Goal: Transaction & Acquisition: Purchase product/service

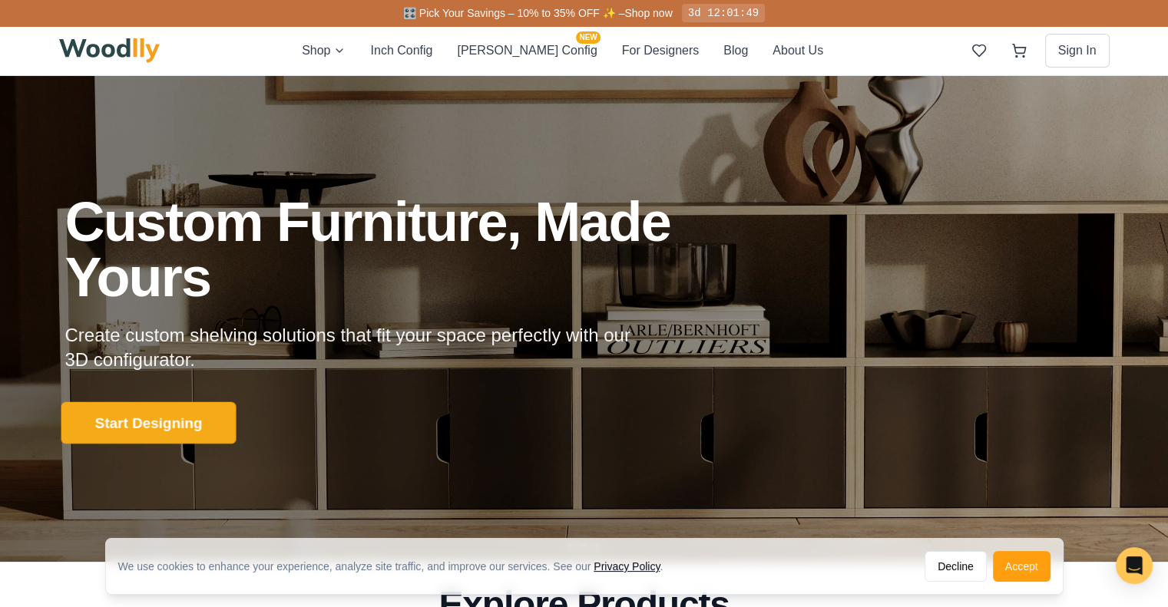
click at [177, 424] on button "Start Designing" at bounding box center [148, 423] width 175 height 42
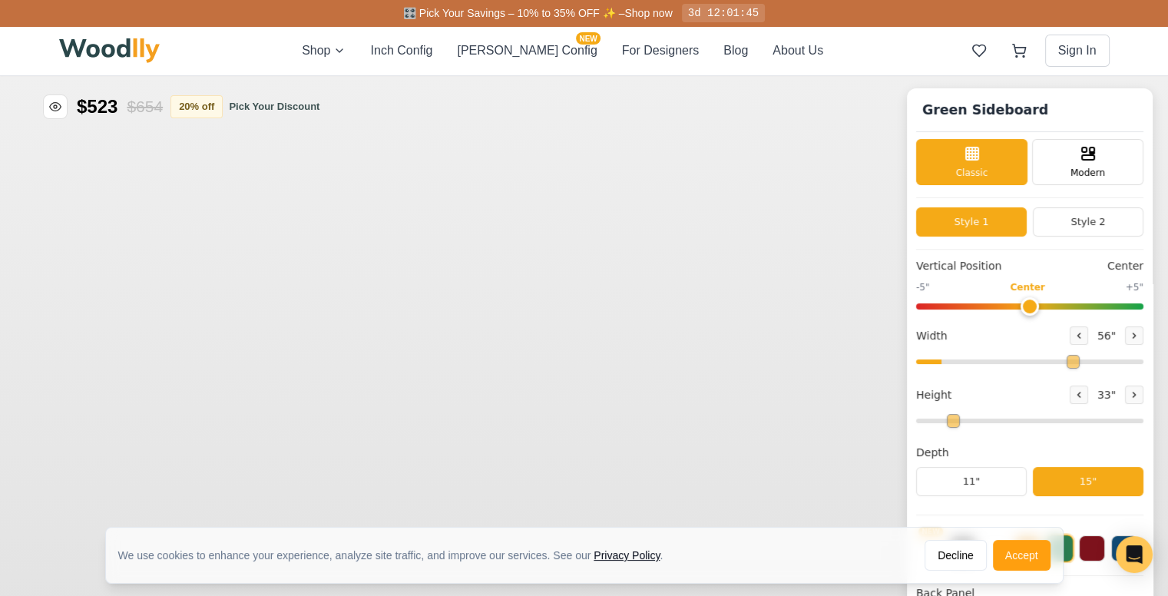
type input "56"
type input "2"
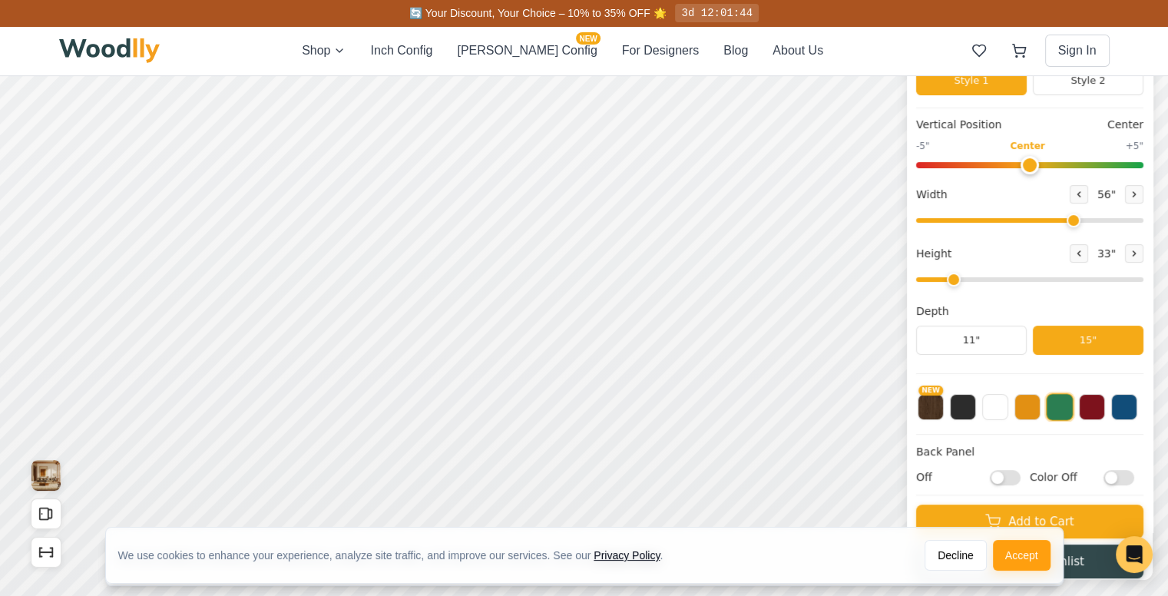
scroll to position [143, 0]
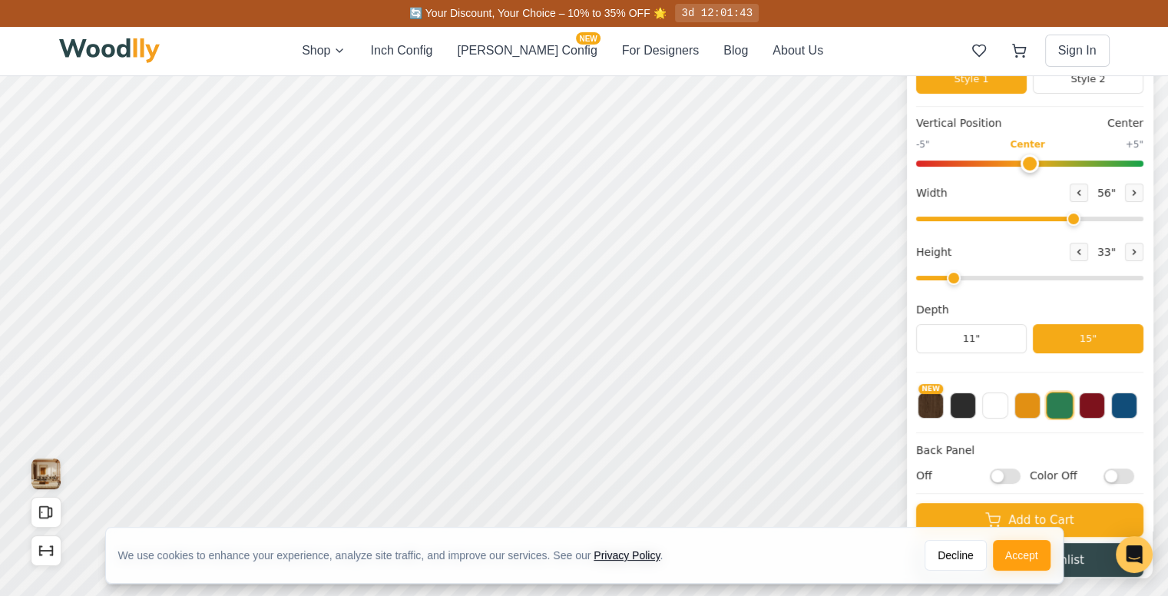
click at [944, 412] on button "NEW" at bounding box center [931, 405] width 26 height 26
click at [998, 405] on button at bounding box center [995, 404] width 26 height 26
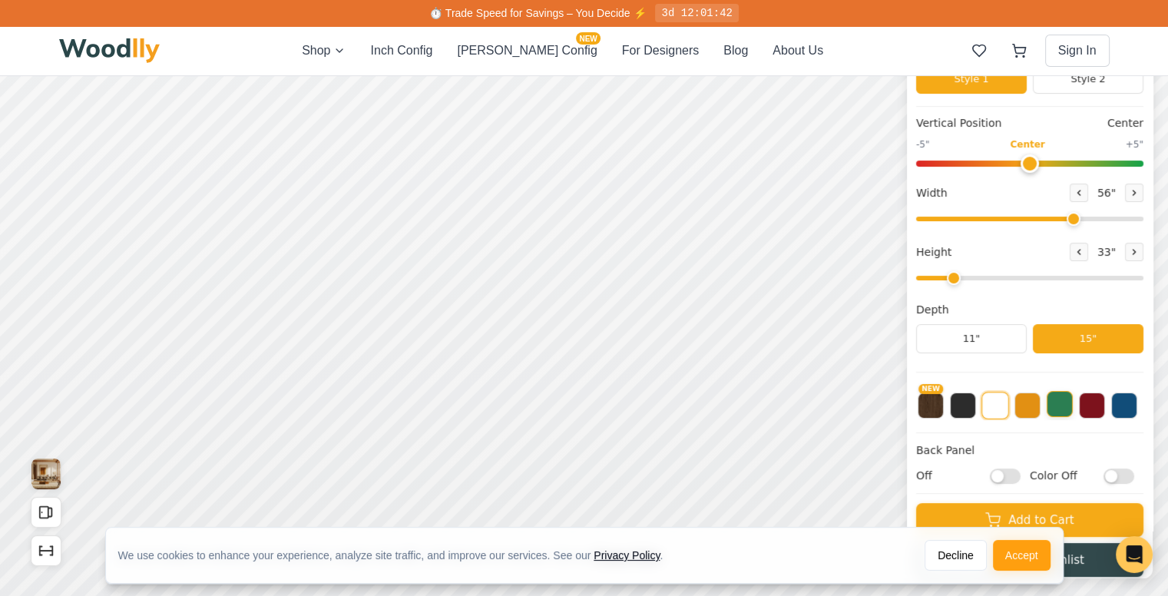
click at [1073, 409] on button at bounding box center [1060, 404] width 26 height 26
click at [1137, 402] on button at bounding box center [1124, 404] width 26 height 26
click at [1086, 401] on div "NEW" at bounding box center [1029, 401] width 227 height 38
click at [1105, 405] on button at bounding box center [1092, 404] width 26 height 26
click at [1005, 410] on button at bounding box center [995, 404] width 26 height 26
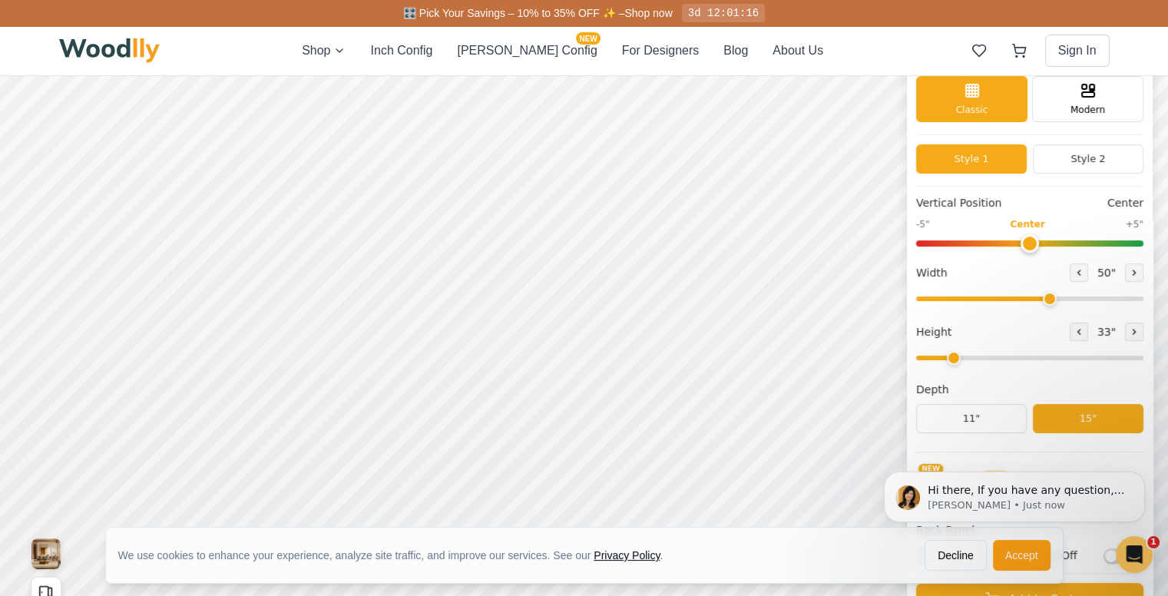
scroll to position [0, 0]
type input "56"
drag, startPoint x: 1080, startPoint y: 301, endPoint x: 1080, endPoint y: 289, distance: 11.5
click at [1080, 296] on input "range" at bounding box center [1029, 298] width 227 height 5
click at [1072, 161] on button "Style 2" at bounding box center [1088, 158] width 111 height 29
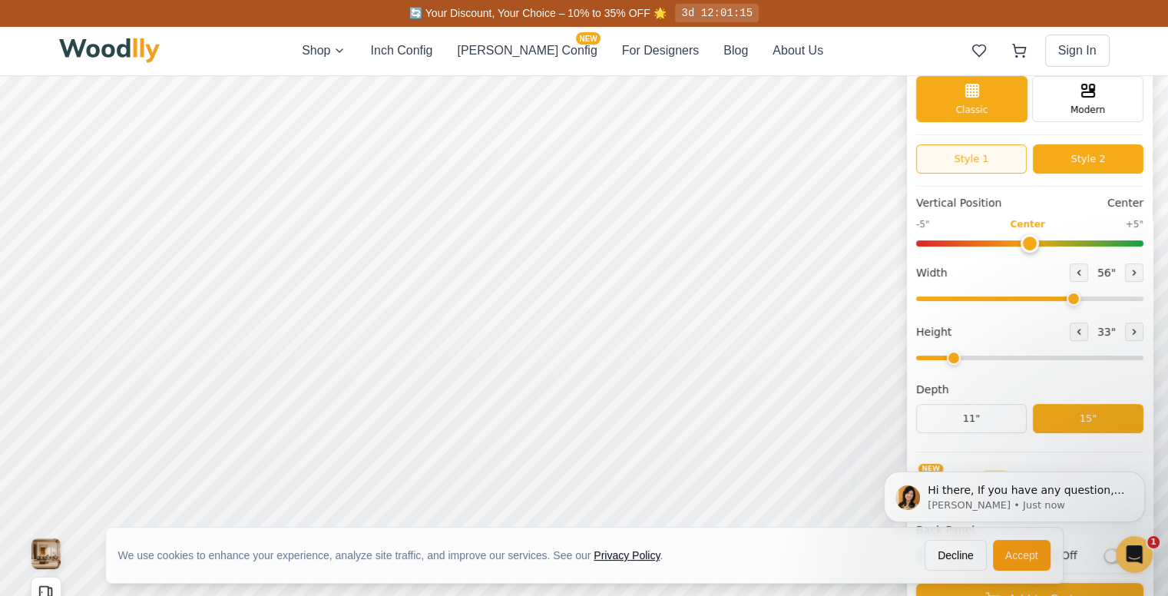
click at [1008, 160] on button "Style 1" at bounding box center [971, 158] width 111 height 29
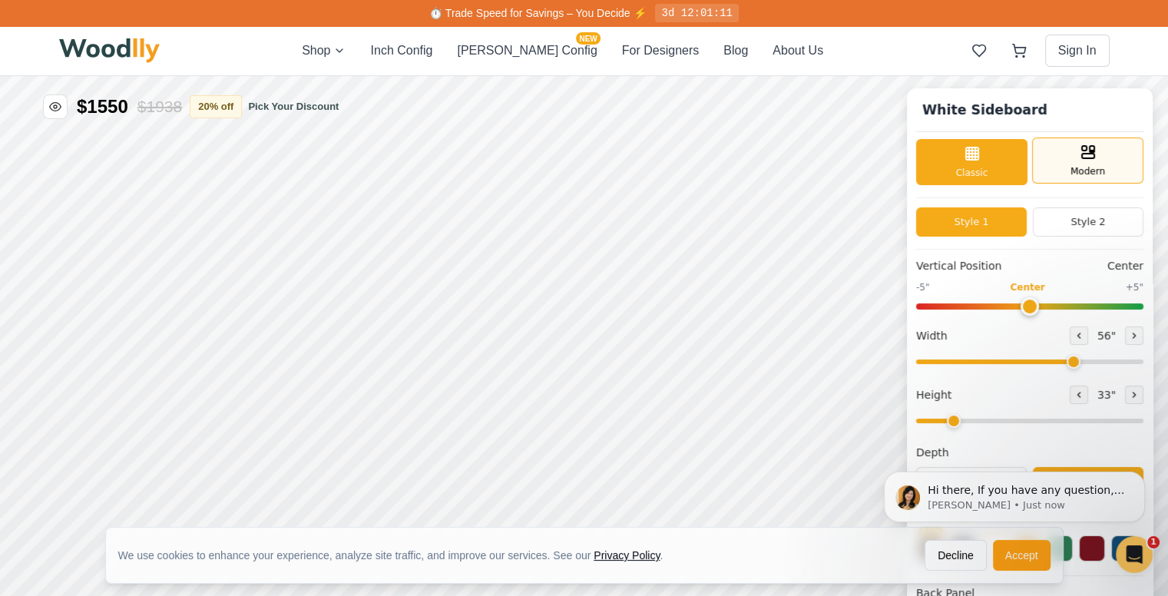
click at [1079, 157] on div "Modern" at bounding box center [1087, 160] width 111 height 46
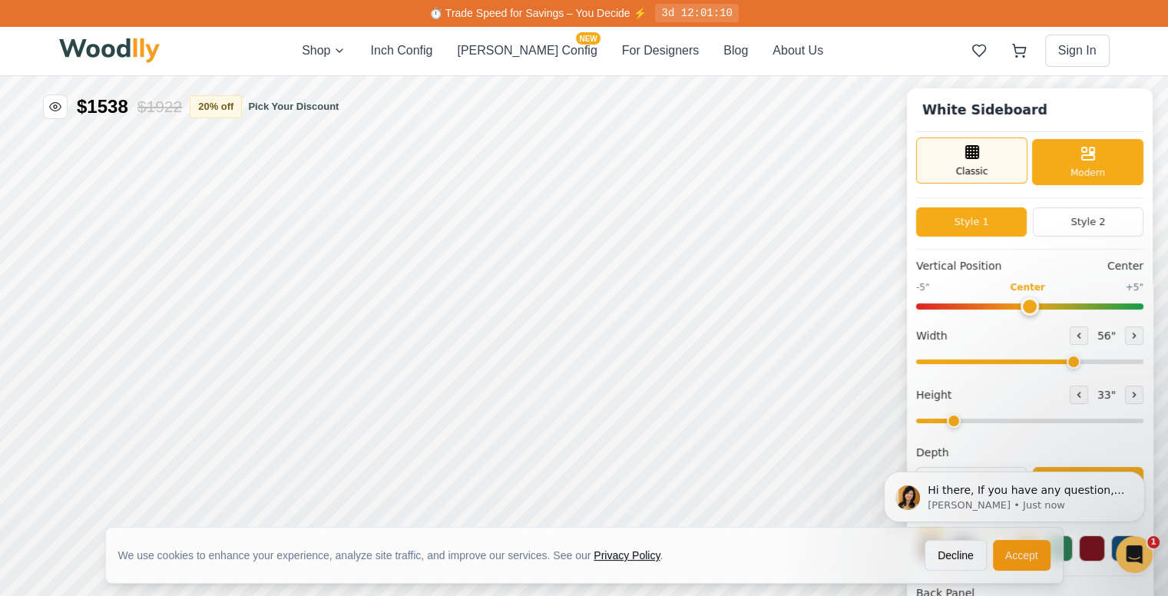
click at [999, 164] on div "Classic" at bounding box center [971, 160] width 111 height 46
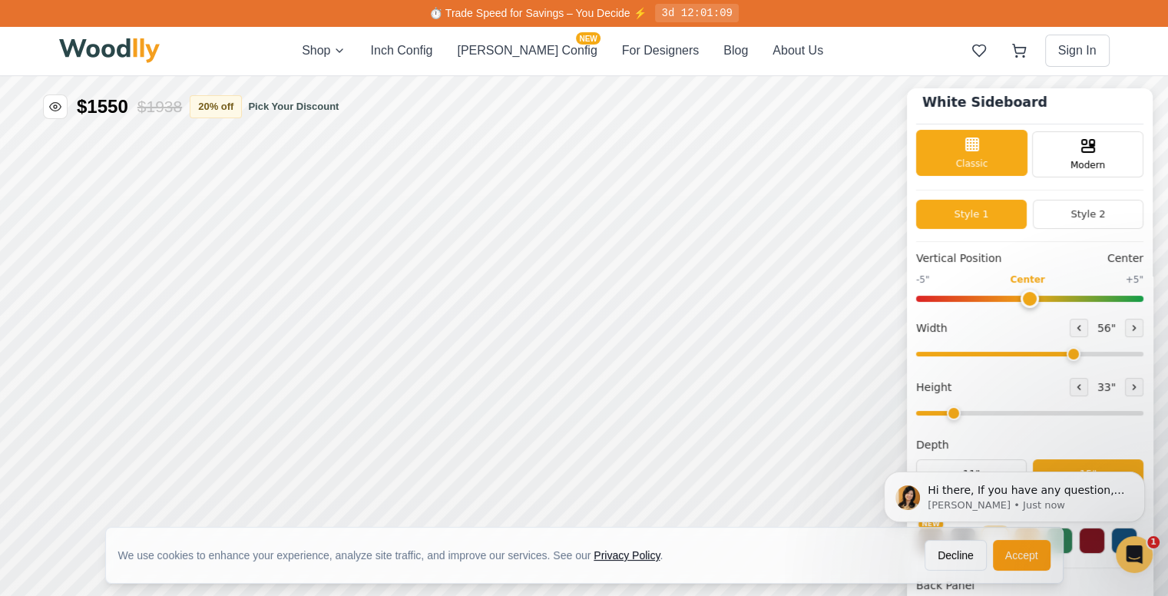
scroll to position [7, 0]
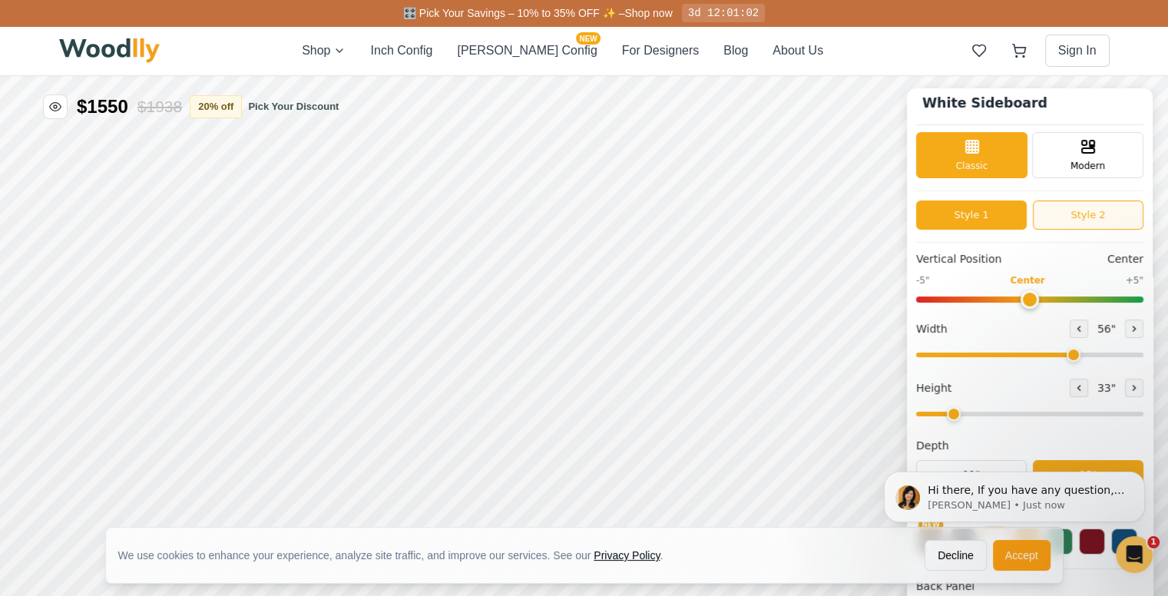
click at [1057, 210] on button "Style 2" at bounding box center [1088, 214] width 111 height 29
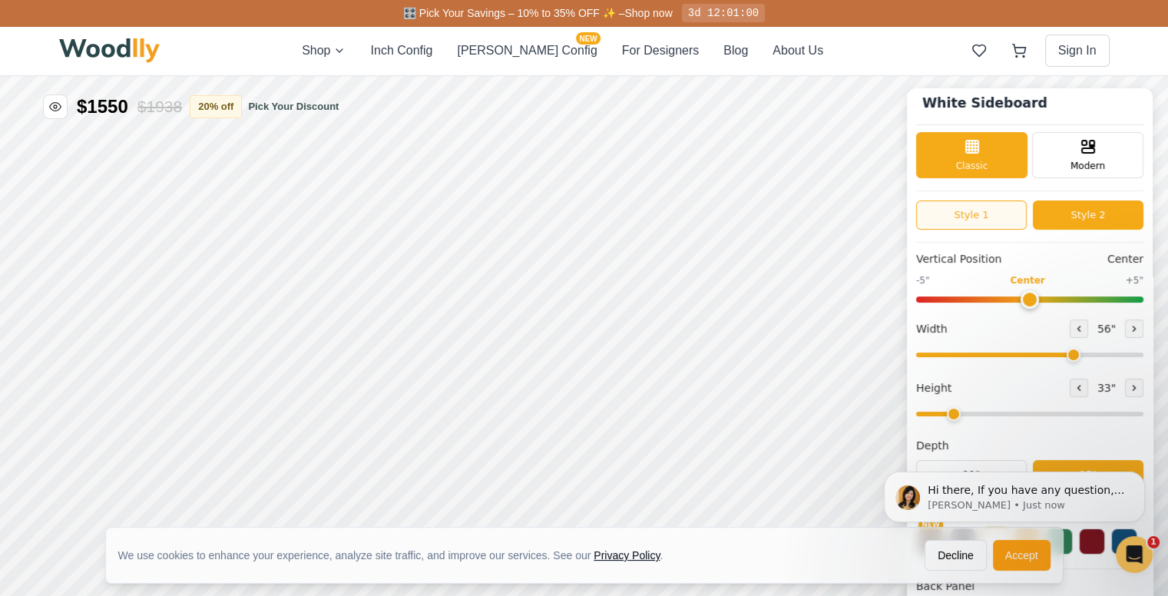
click at [987, 206] on button "Style 1" at bounding box center [971, 214] width 111 height 29
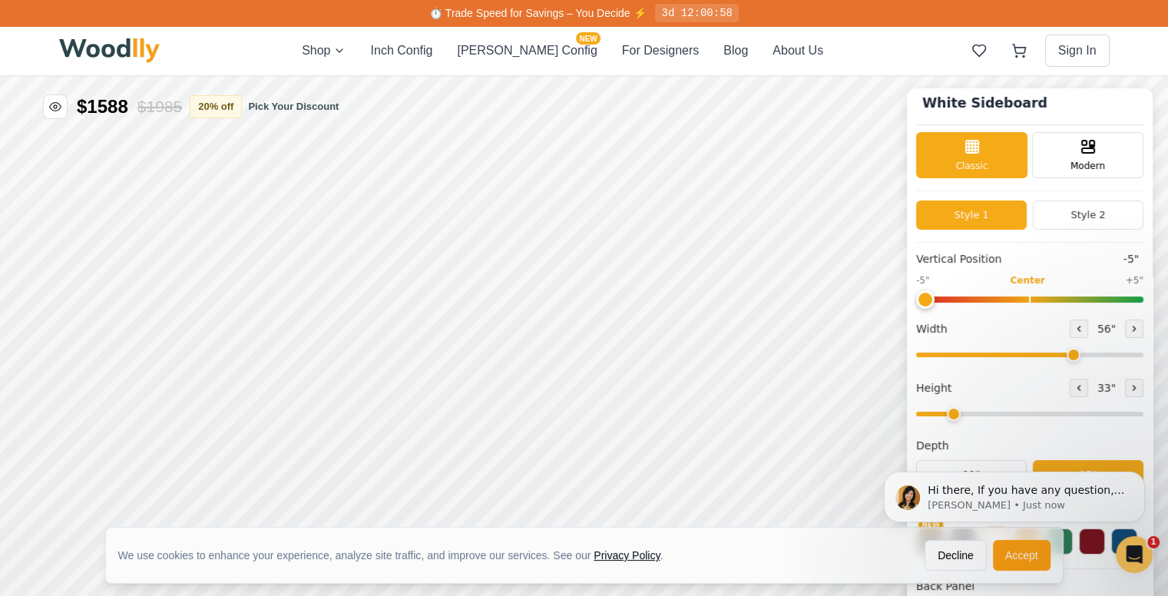
drag, startPoint x: 1045, startPoint y: 298, endPoint x: 926, endPoint y: 310, distance: 119.7
type input "-5"
click at [926, 303] on input "range" at bounding box center [1029, 299] width 227 height 6
click at [1103, 221] on button "Style 2" at bounding box center [1088, 214] width 111 height 29
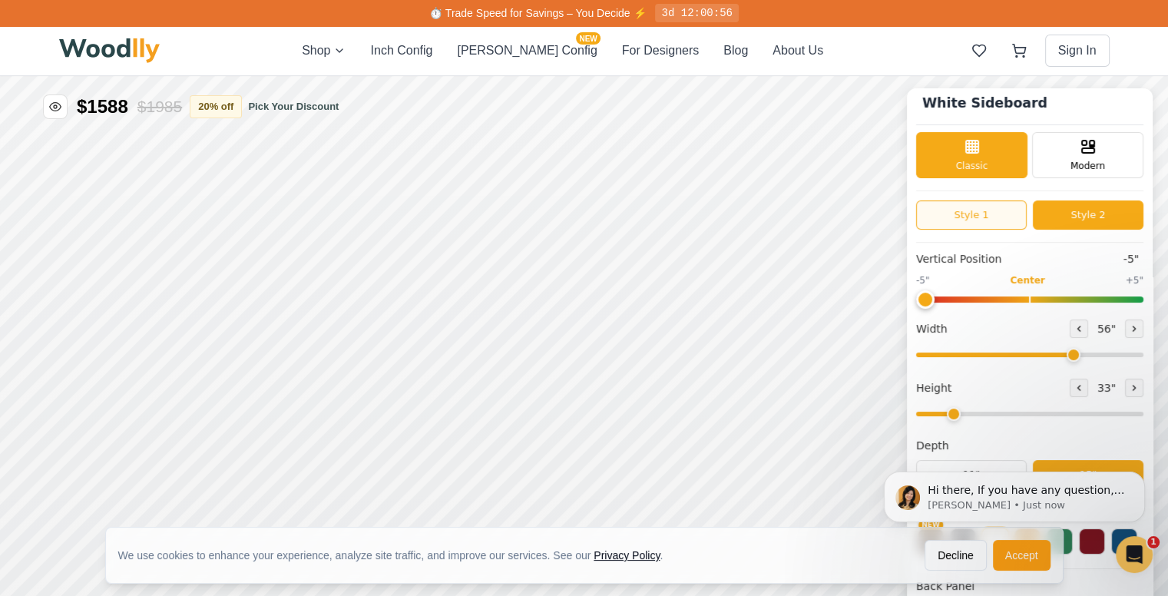
click at [1001, 212] on button "Style 1" at bounding box center [971, 214] width 111 height 29
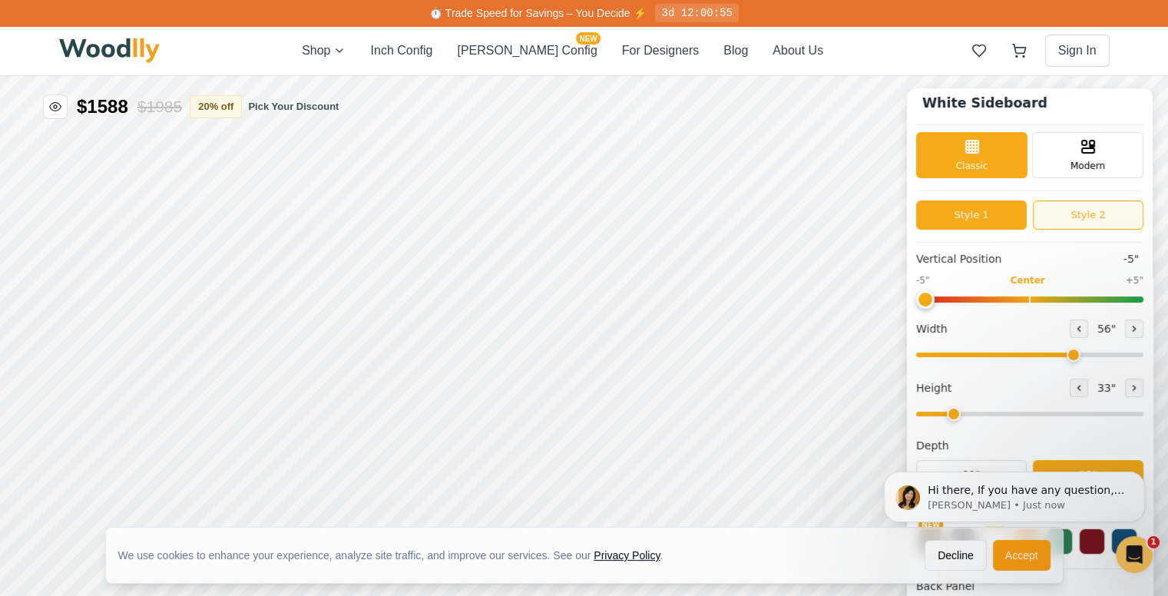
click at [1052, 220] on button "Style 2" at bounding box center [1088, 214] width 111 height 29
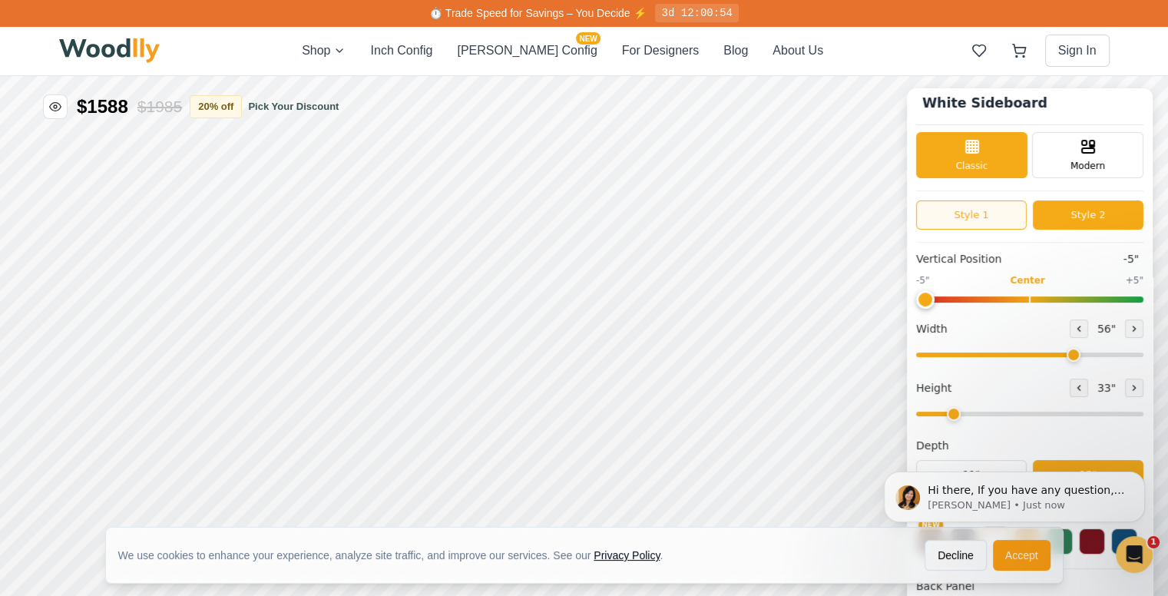
click at [1009, 218] on button "Style 1" at bounding box center [971, 214] width 111 height 29
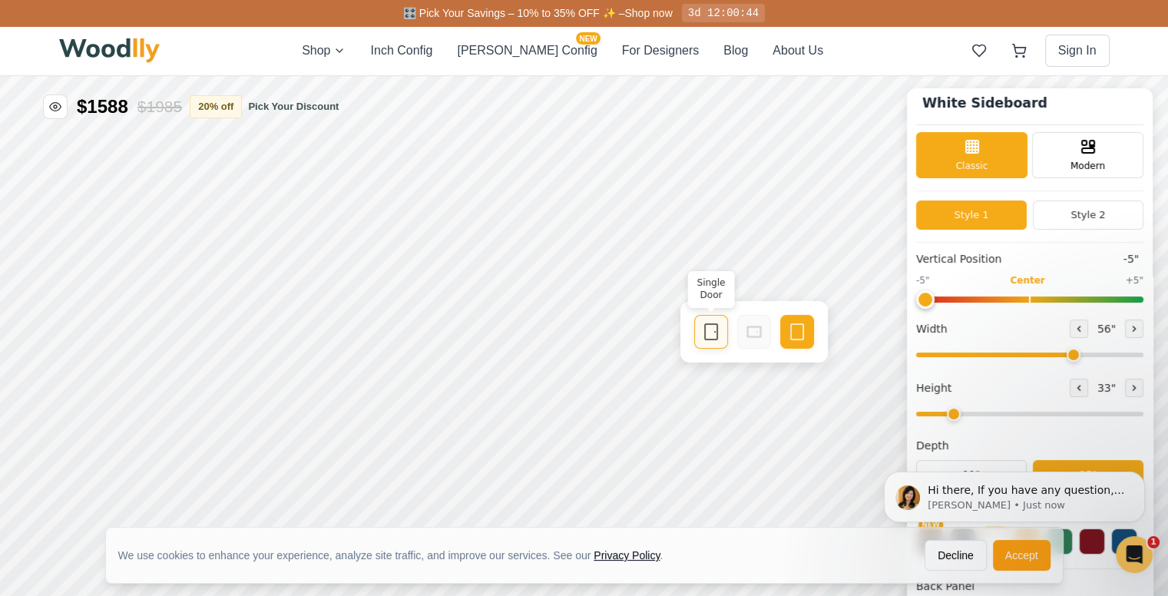
click at [713, 337] on icon at bounding box center [711, 332] width 18 height 18
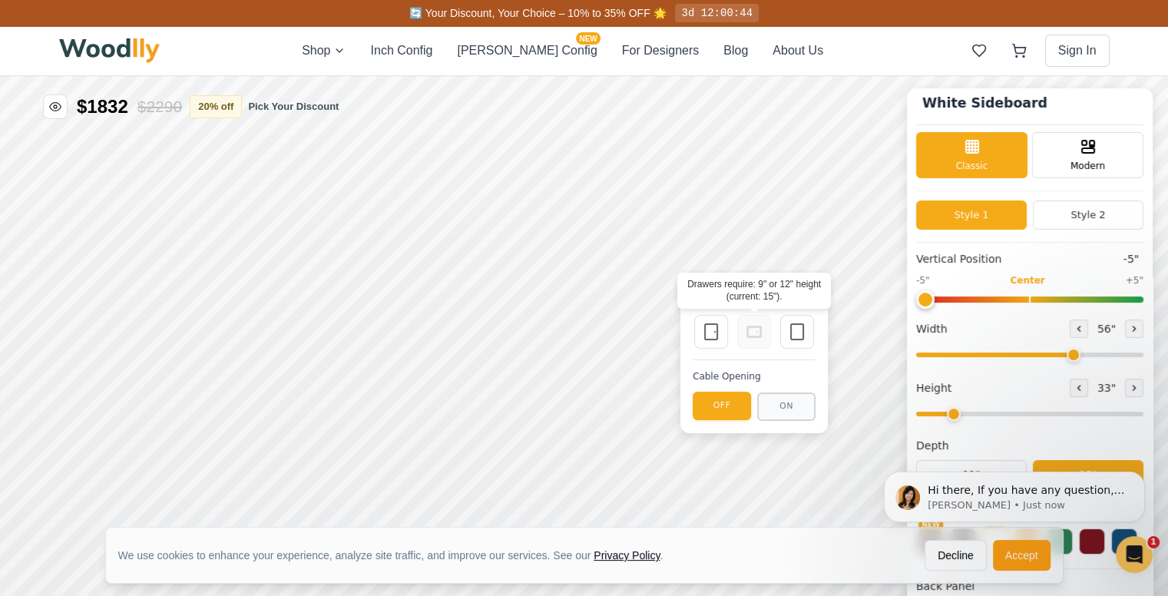
click at [749, 335] on icon at bounding box center [754, 332] width 18 height 18
click at [811, 331] on div "Empty Space" at bounding box center [797, 332] width 34 height 34
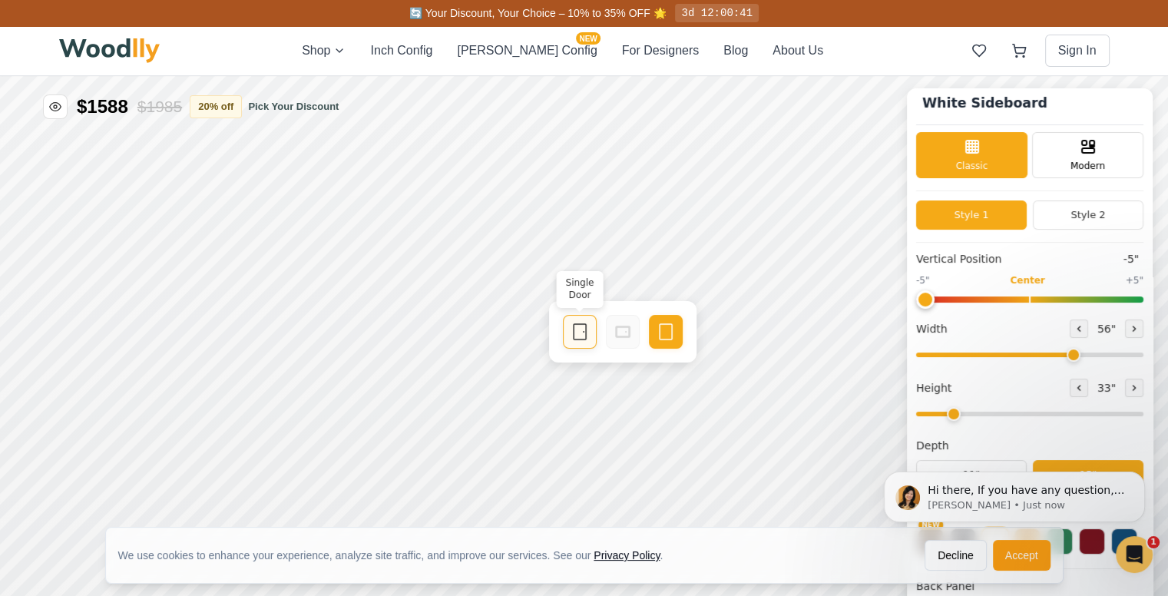
click at [571, 338] on icon at bounding box center [580, 332] width 18 height 18
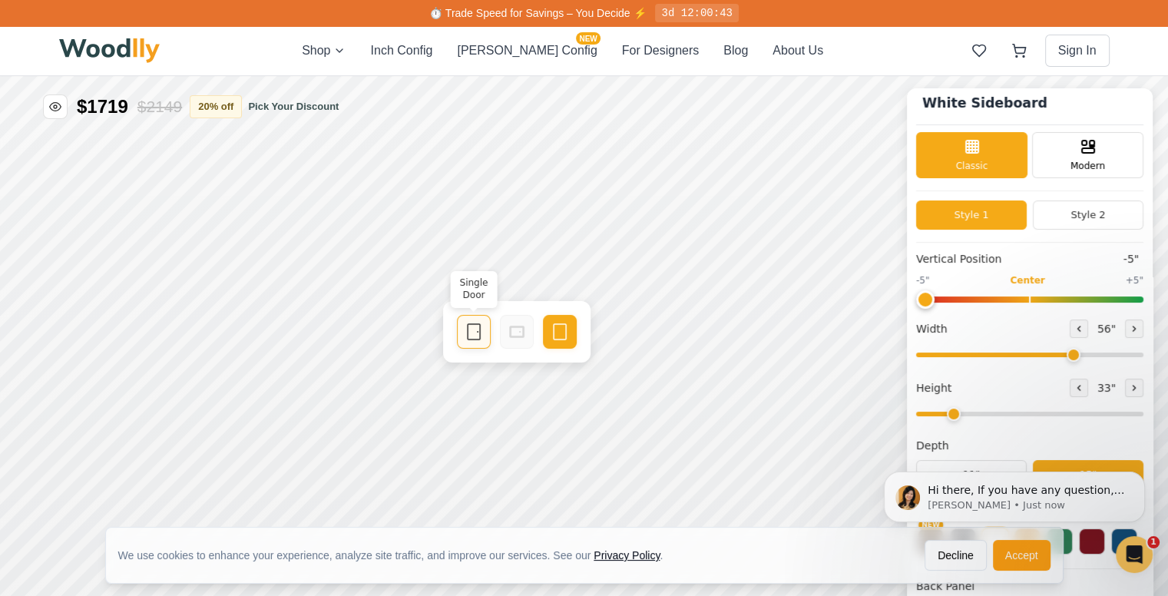
click at [481, 326] on icon at bounding box center [474, 332] width 18 height 18
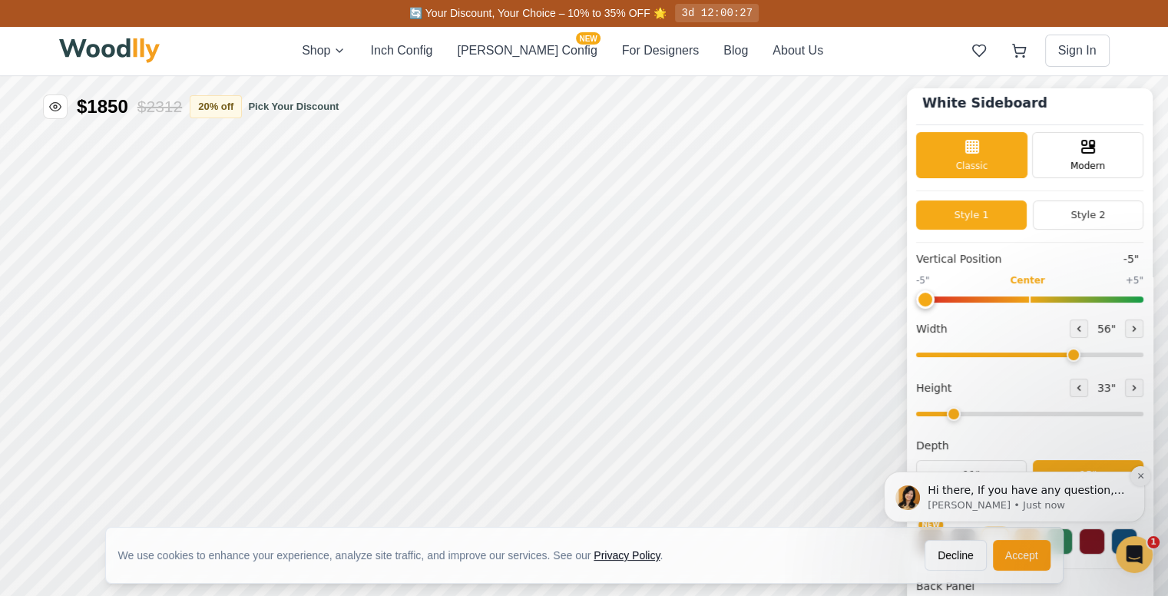
click at [1138, 473] on icon "Dismiss notification" at bounding box center [1140, 475] width 8 height 8
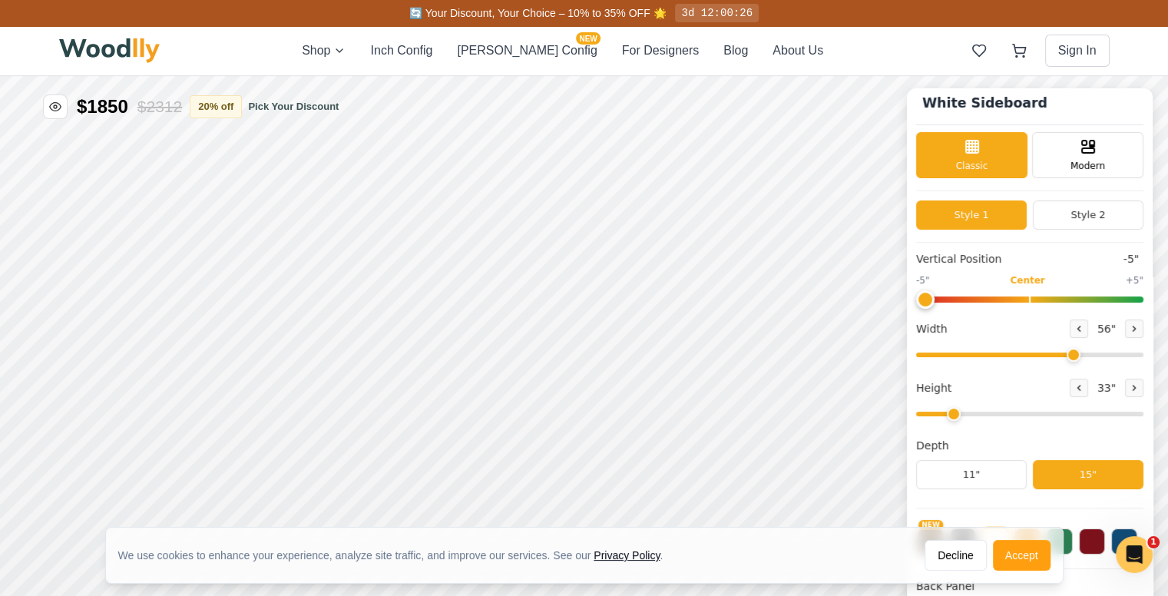
scroll to position [8, 0]
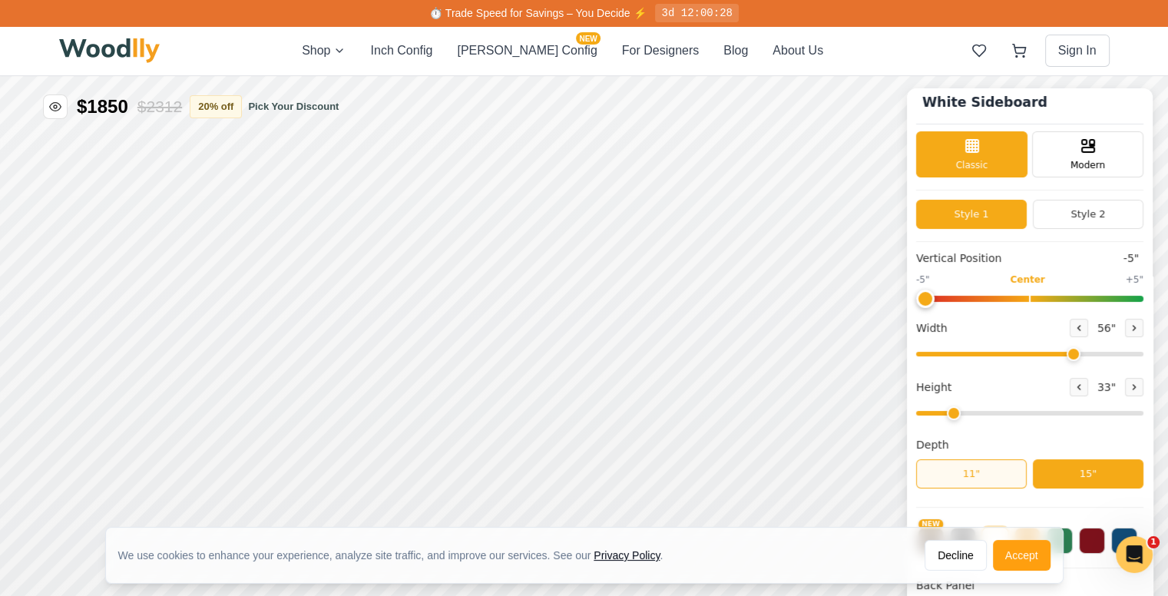
click at [1006, 471] on button "11"" at bounding box center [971, 473] width 111 height 29
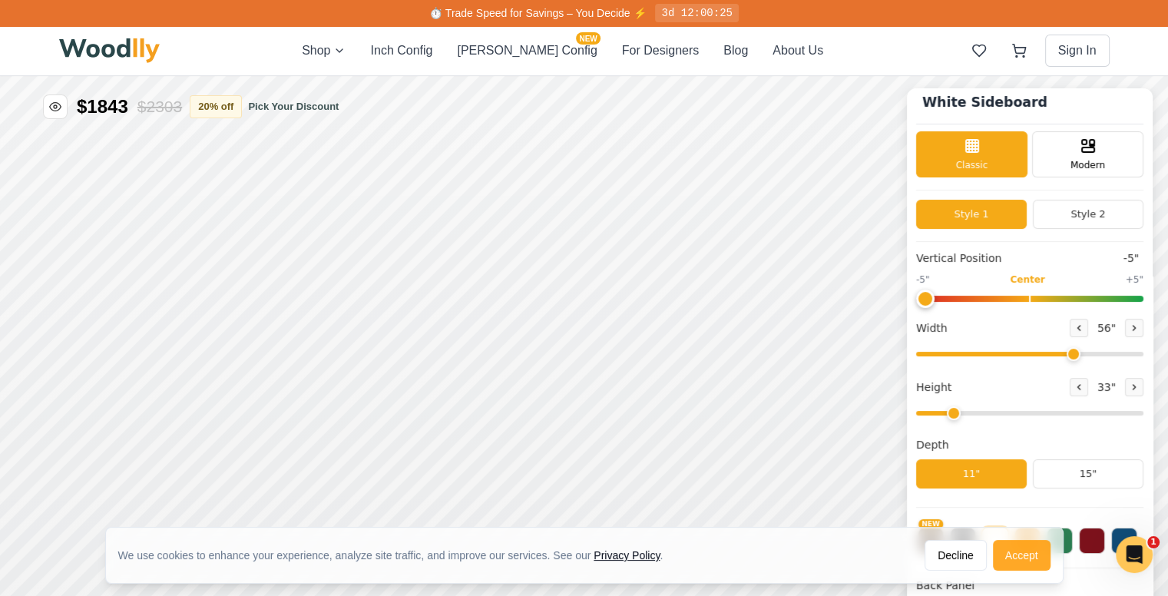
click at [1014, 552] on button "Accept" at bounding box center [1022, 555] width 58 height 31
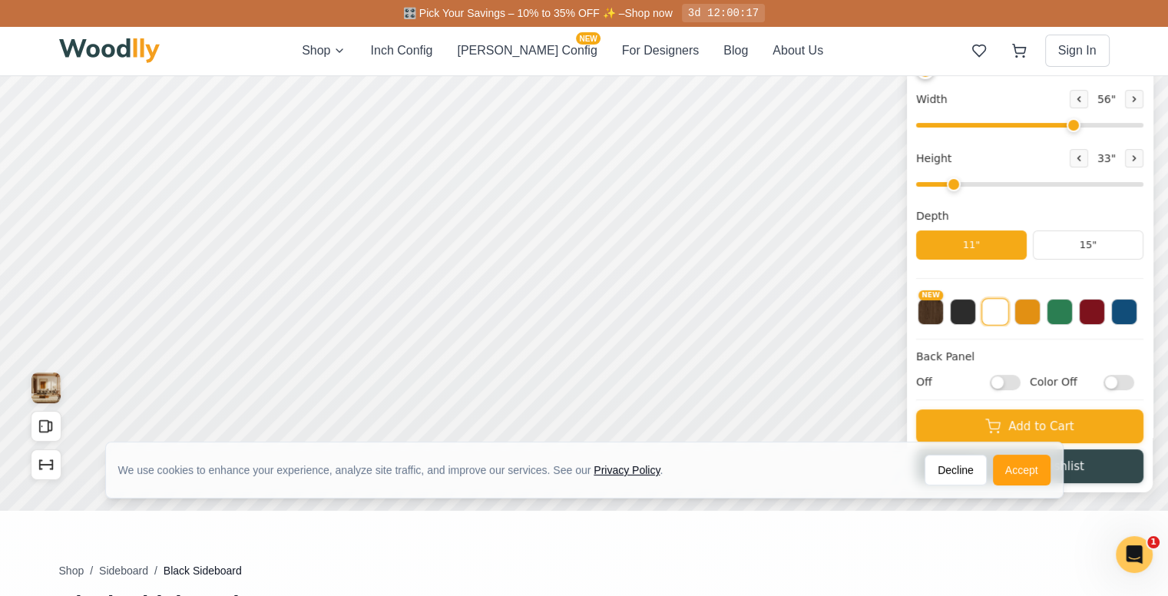
scroll to position [227, 0]
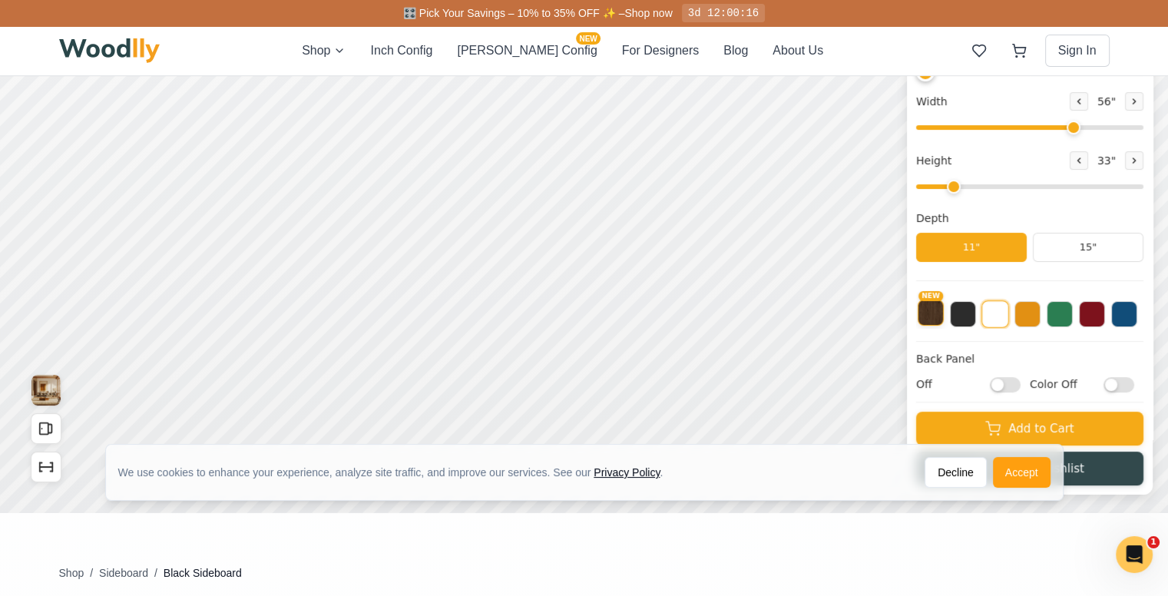
click at [944, 317] on button "NEW" at bounding box center [931, 312] width 26 height 26
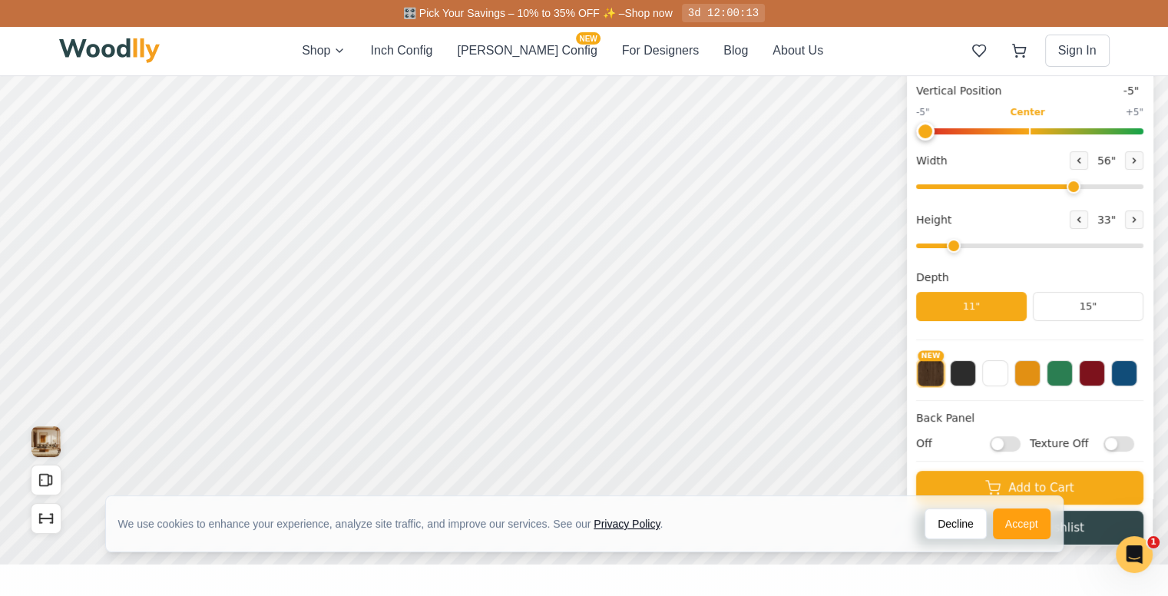
scroll to position [178, 0]
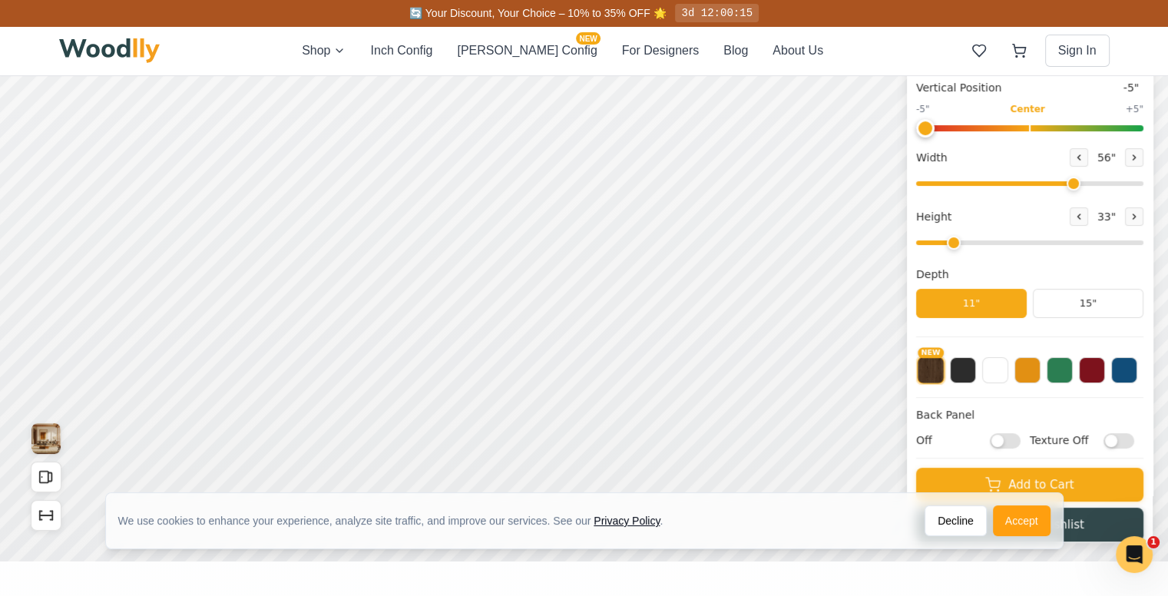
click at [1119, 444] on input "Texture Off" at bounding box center [1118, 439] width 31 height 15
click at [1130, 440] on input "Texture On" at bounding box center [1118, 439] width 31 height 15
checkbox input "false"
click at [1014, 439] on input "Off" at bounding box center [1005, 439] width 31 height 15
click at [1012, 439] on input "On" at bounding box center [1005, 439] width 31 height 15
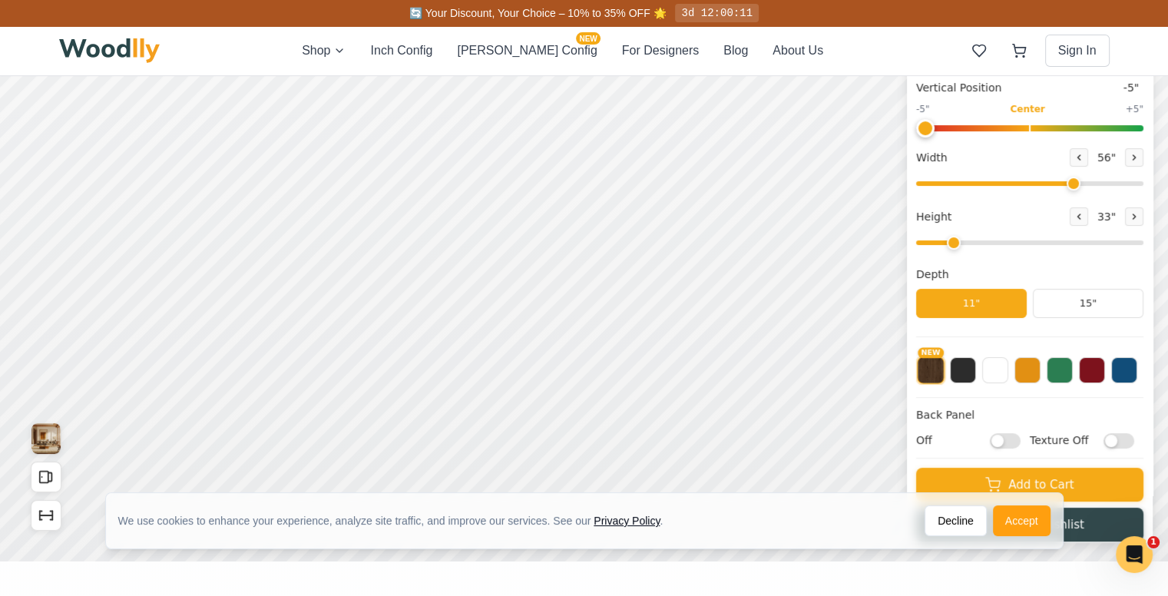
click at [1012, 439] on input "Off" at bounding box center [1005, 439] width 31 height 15
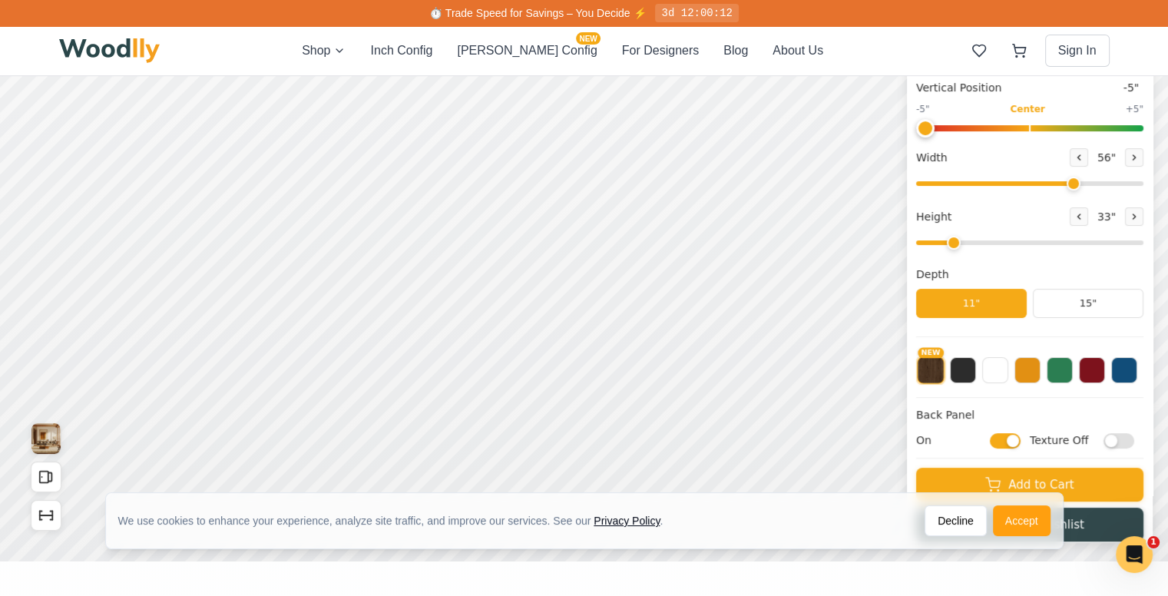
click at [1012, 439] on input "On" at bounding box center [1005, 439] width 31 height 15
checkbox input "false"
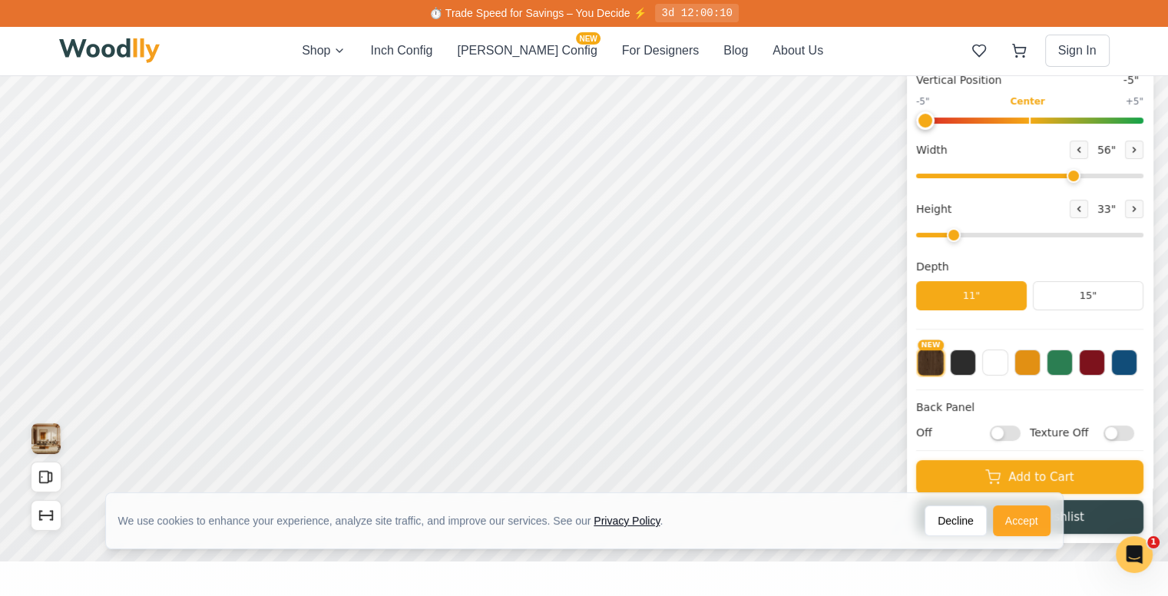
click at [1029, 521] on button "Accept" at bounding box center [1022, 520] width 58 height 31
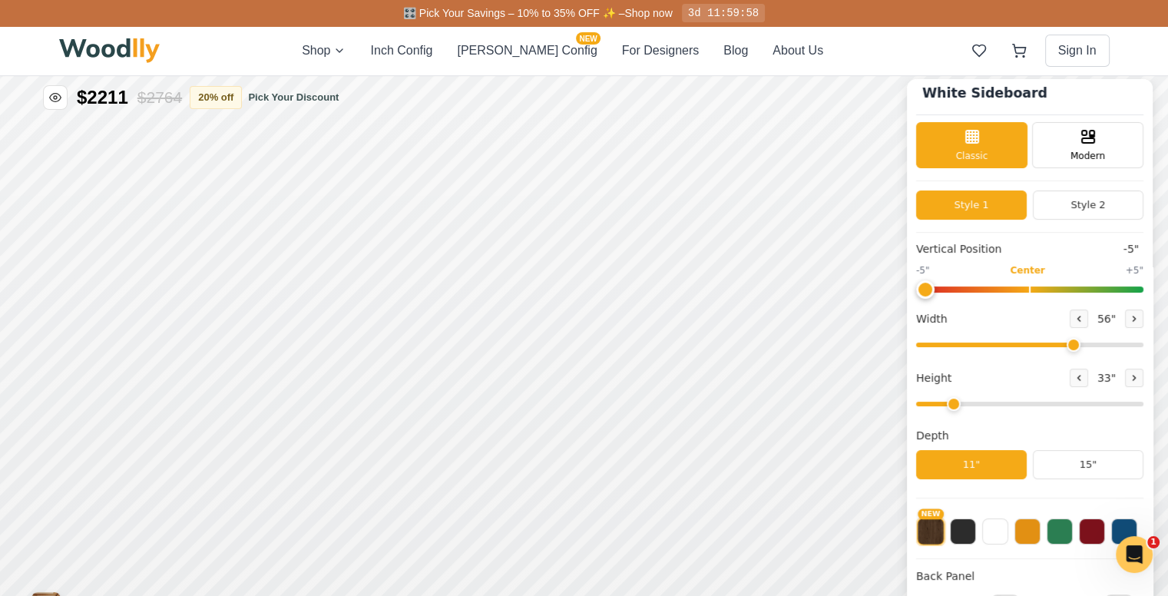
scroll to position [9, 0]
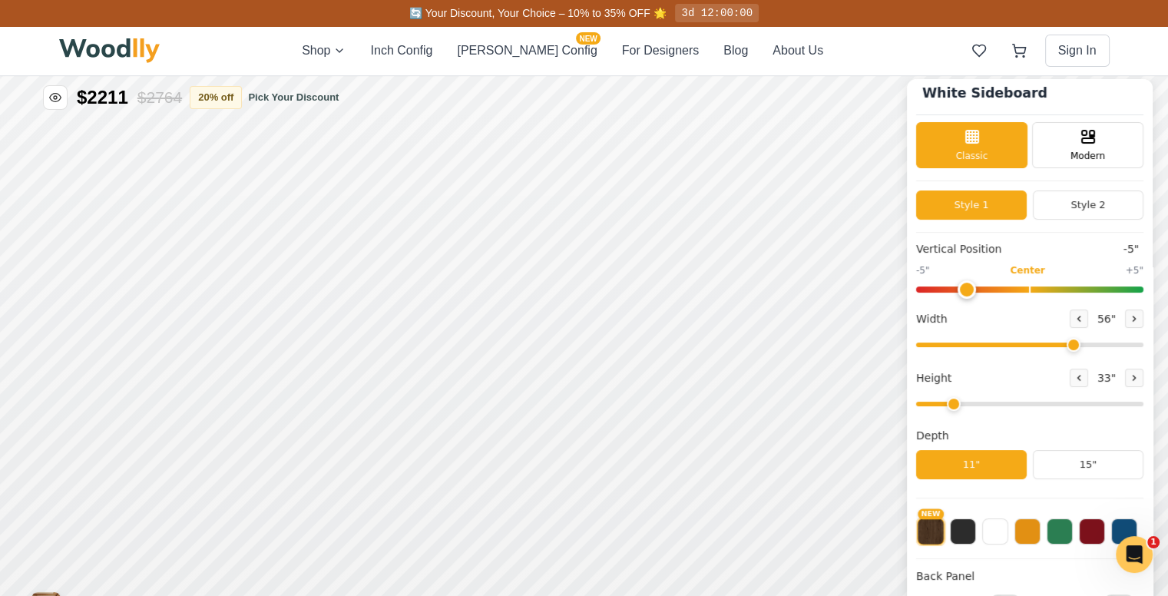
click at [971, 287] on input "range" at bounding box center [1029, 289] width 227 height 6
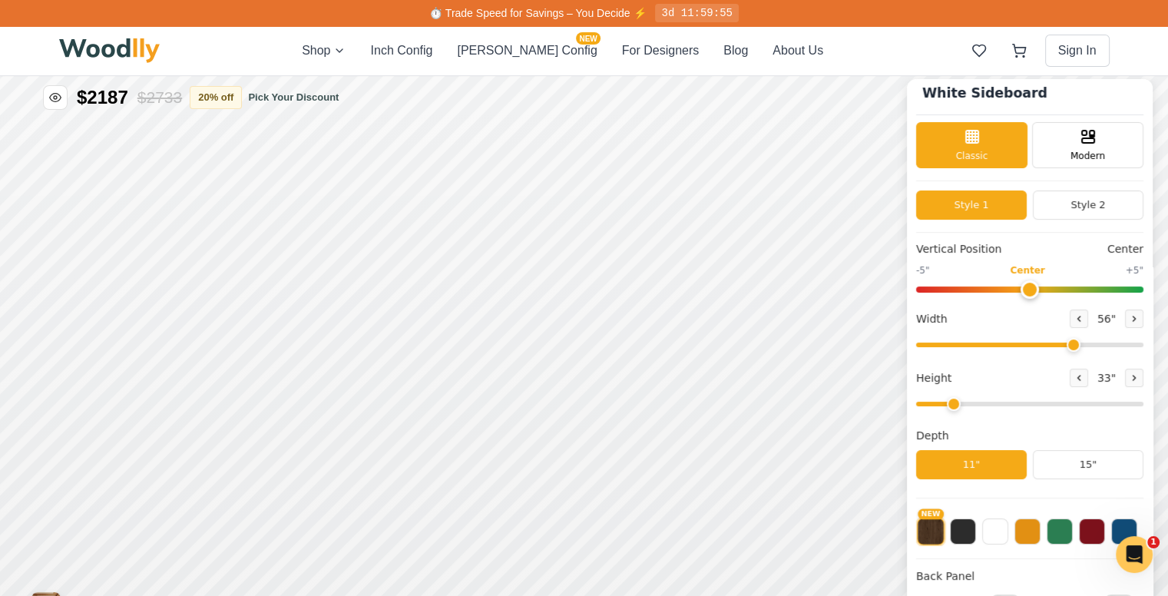
drag, startPoint x: 1004, startPoint y: 286, endPoint x: 1041, endPoint y: 295, distance: 38.7
type input "0"
click at [1041, 293] on input "range" at bounding box center [1029, 289] width 227 height 6
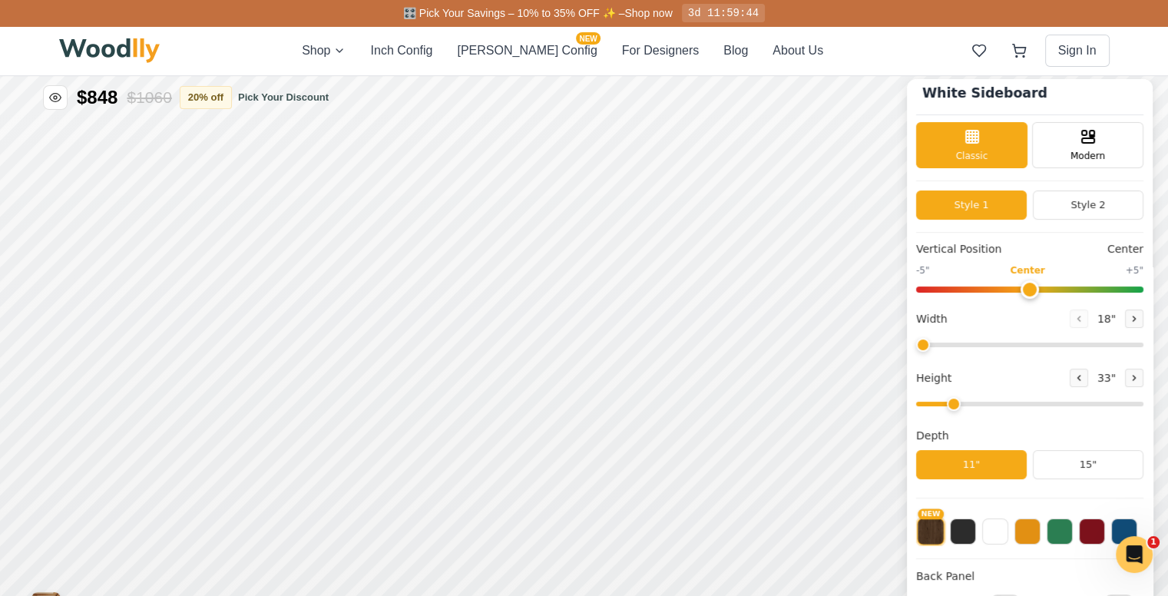
drag, startPoint x: 1045, startPoint y: 346, endPoint x: 925, endPoint y: 341, distance: 119.9
type input "18"
click at [925, 342] on input "range" at bounding box center [1029, 344] width 227 height 5
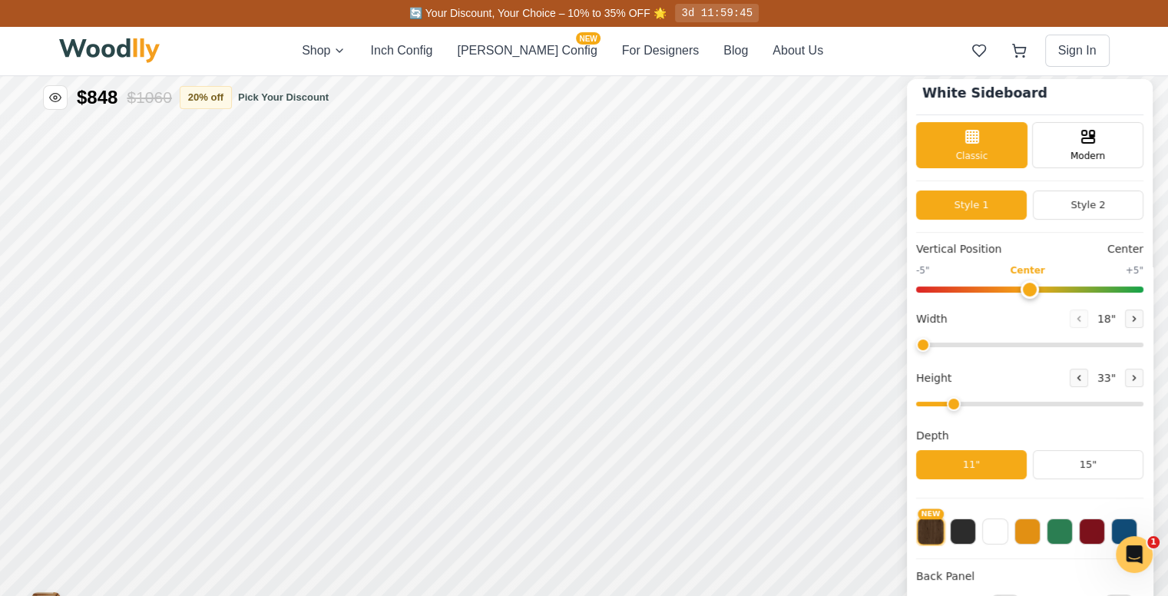
click at [522, 61] on div "Shop Inch Config [PERSON_NAME] Config NEW For Designers Blog About Us Sign In" at bounding box center [584, 50] width 1050 height 49
click at [514, 48] on button "[PERSON_NAME] Config NEW" at bounding box center [527, 50] width 140 height 18
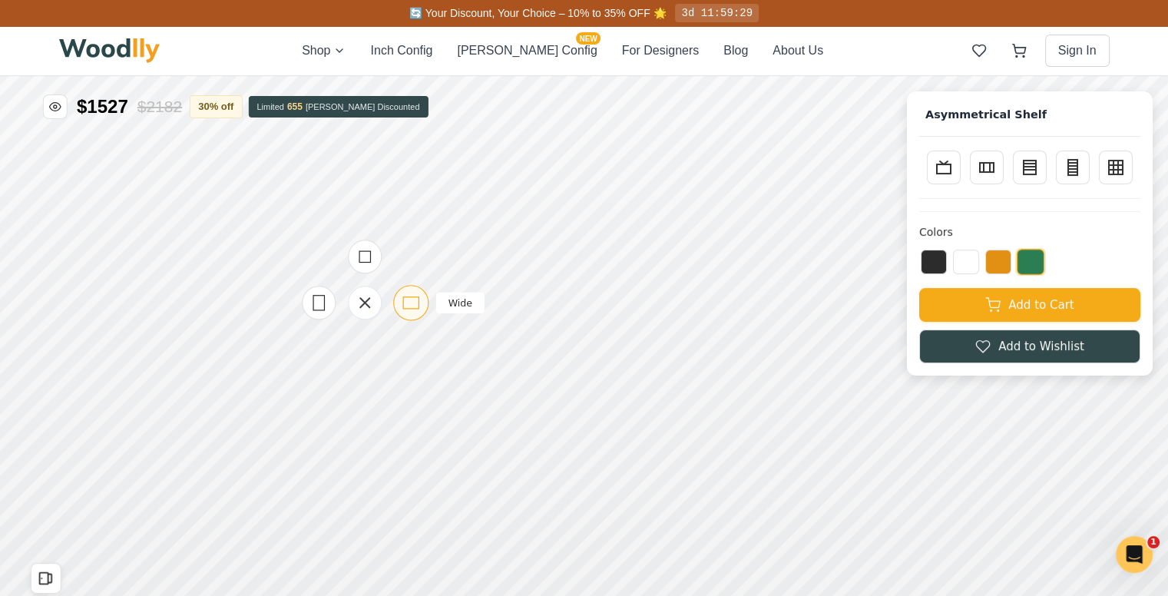
click at [415, 301] on icon at bounding box center [411, 302] width 19 height 19
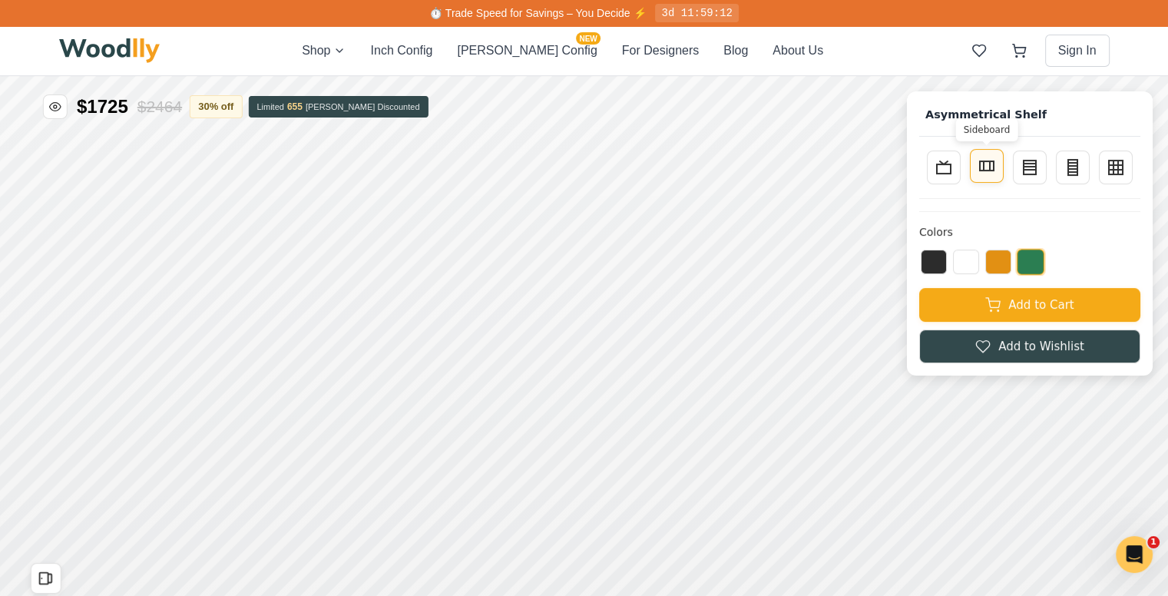
click at [987, 177] on button "Sideboard" at bounding box center [987, 166] width 34 height 34
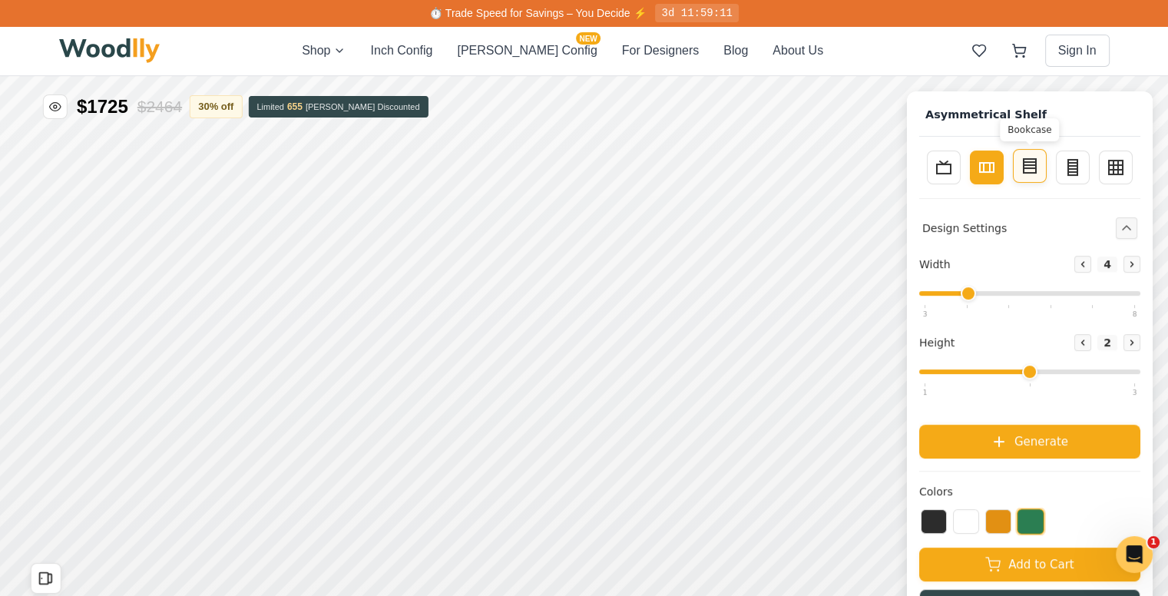
click at [1030, 169] on button "Bookcase" at bounding box center [1030, 166] width 34 height 34
type input "3"
type input "4"
click at [1110, 172] on div "TV Stand Sideboard Bookcase Tall Bookcase Wall Storage" at bounding box center [1029, 167] width 221 height 37
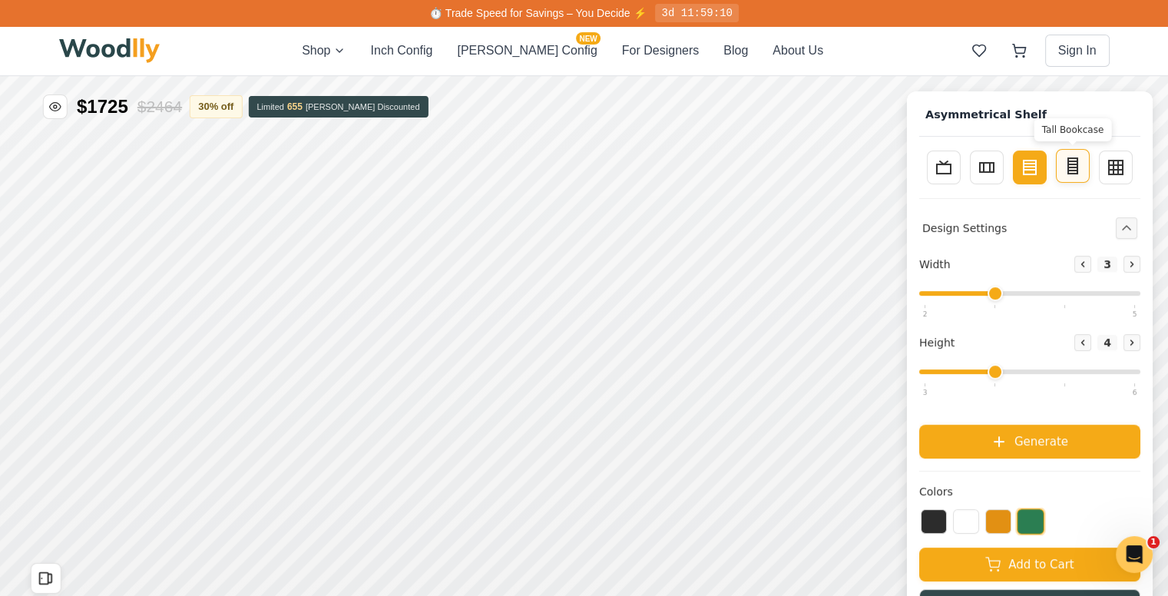
click at [1077, 170] on line at bounding box center [1072, 170] width 9 height 0
type input "2"
type input "5"
click at [1117, 172] on icon at bounding box center [1116, 166] width 18 height 18
type input "4"
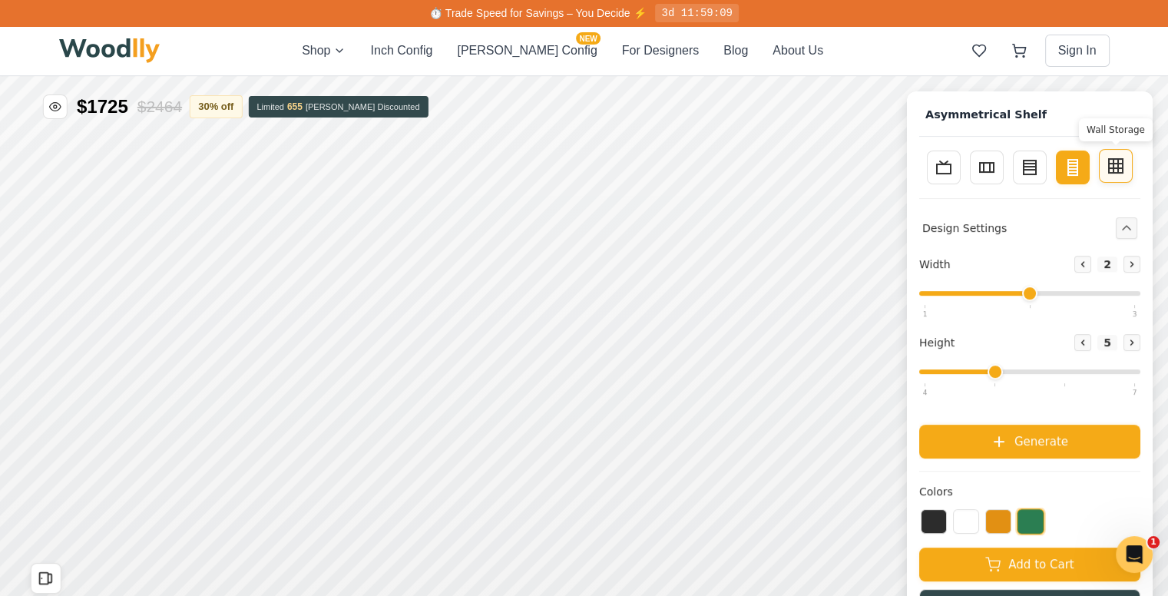
type input "3"
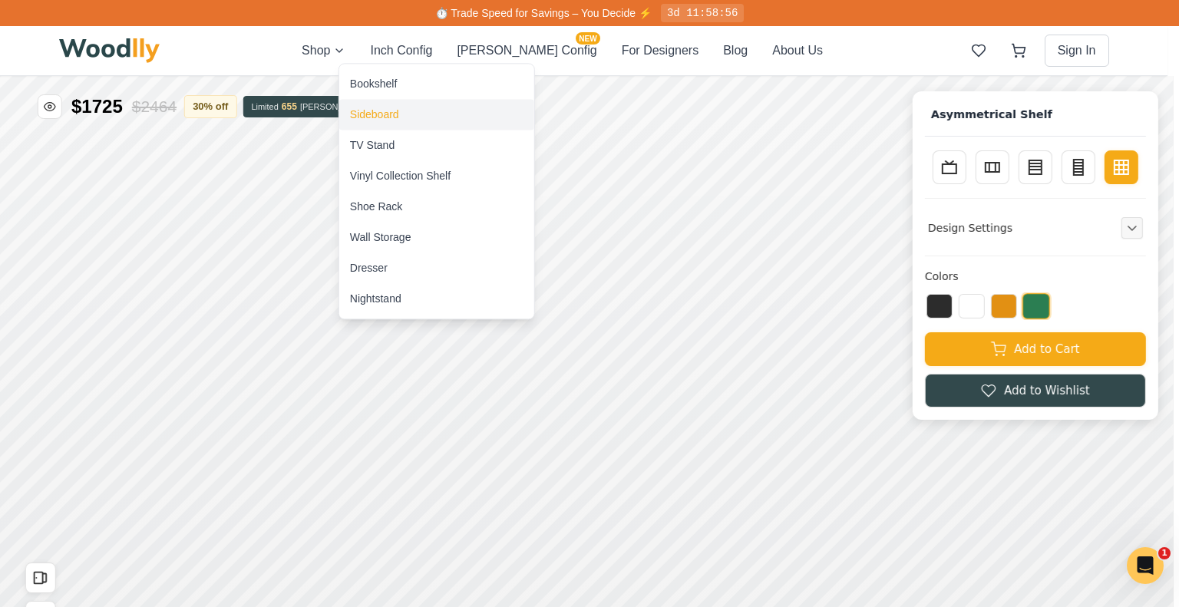
click at [362, 113] on div "Sideboard" at bounding box center [374, 114] width 49 height 15
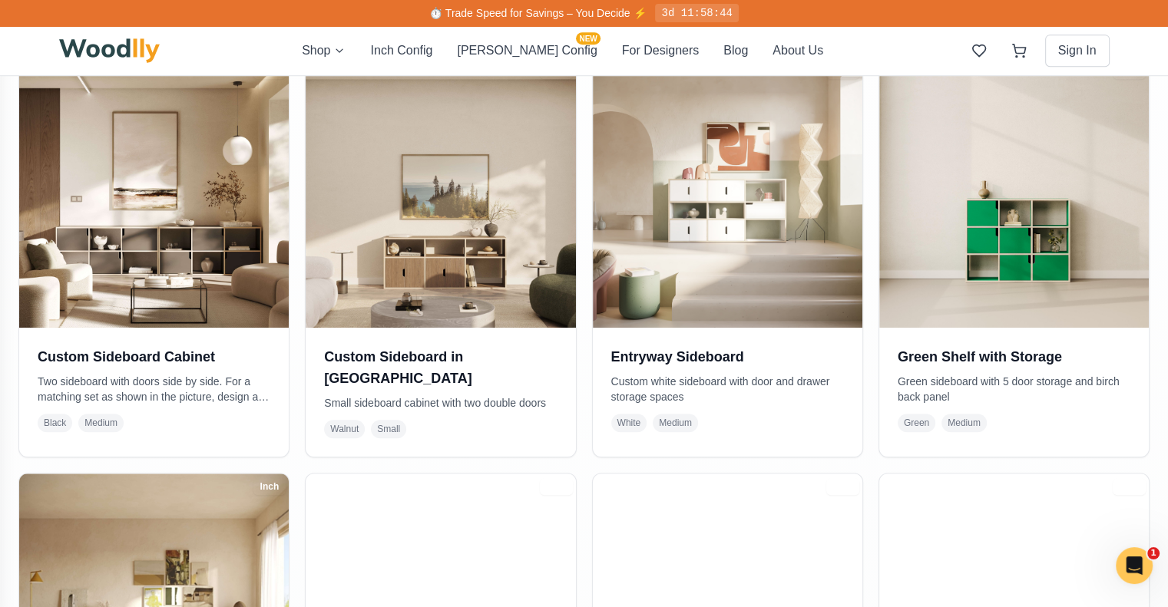
scroll to position [319, 0]
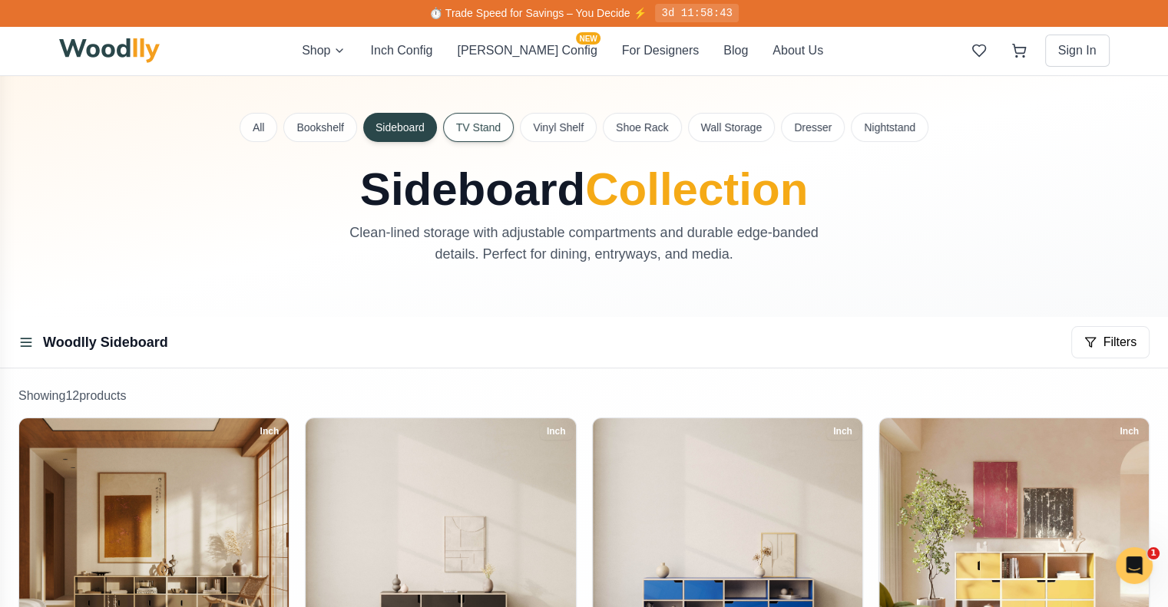
click at [477, 126] on button "TV Stand" at bounding box center [478, 127] width 71 height 29
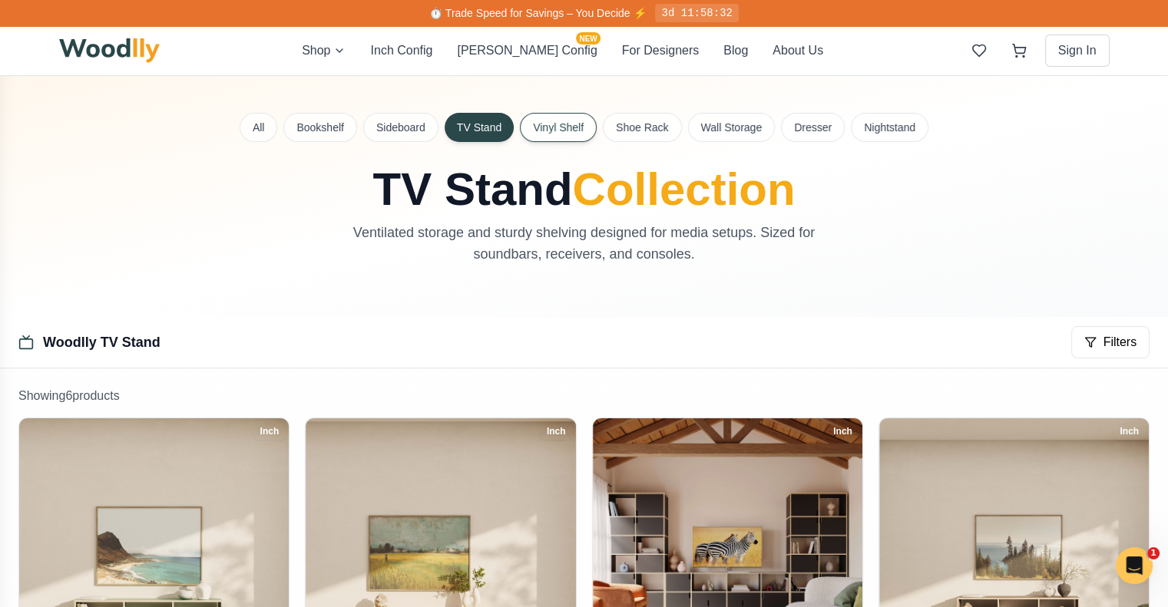
click at [577, 137] on button "Vinyl Shelf" at bounding box center [558, 127] width 77 height 29
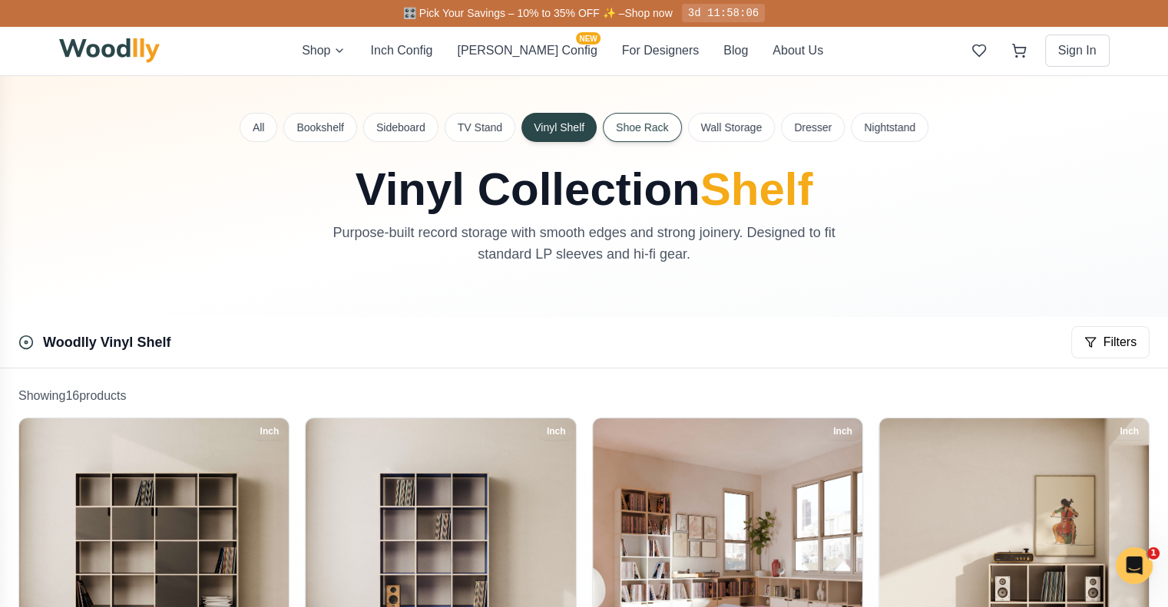
click at [660, 131] on button "Shoe Rack" at bounding box center [642, 127] width 78 height 29
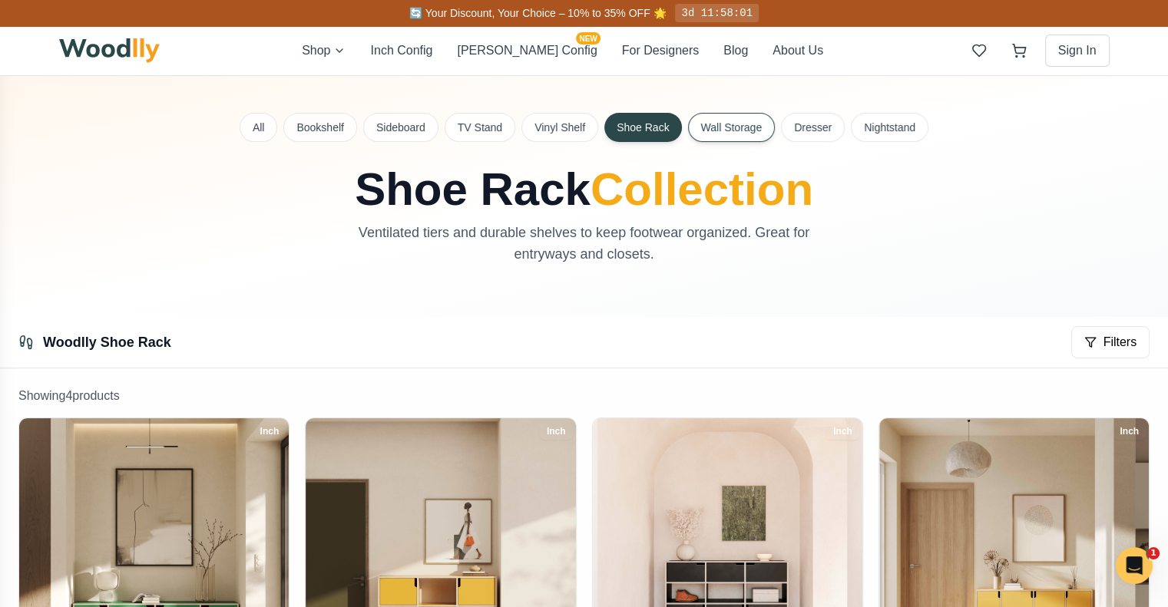
click at [746, 125] on button "Wall Storage" at bounding box center [732, 127] width 88 height 29
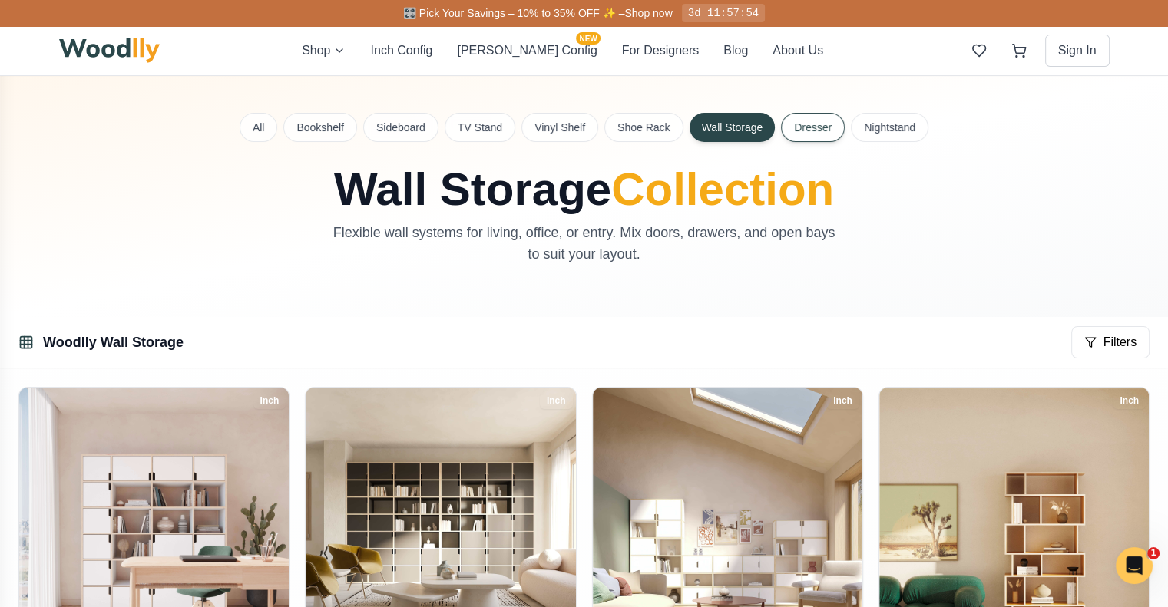
click at [812, 117] on button "Dresser" at bounding box center [813, 127] width 64 height 29
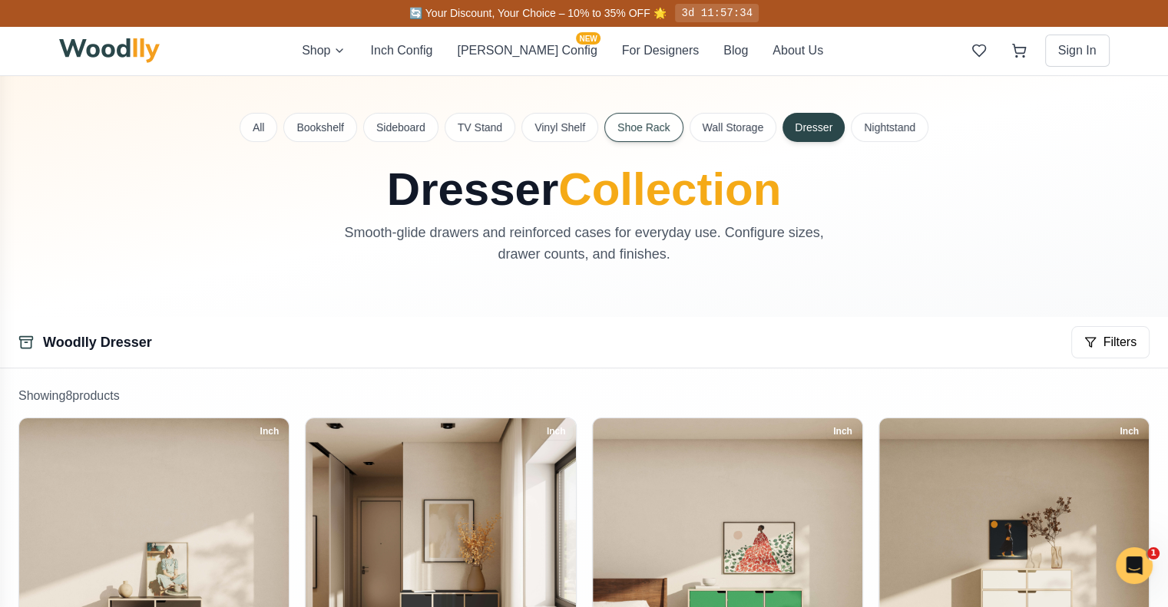
click at [639, 134] on button "Shoe Rack" at bounding box center [643, 127] width 78 height 29
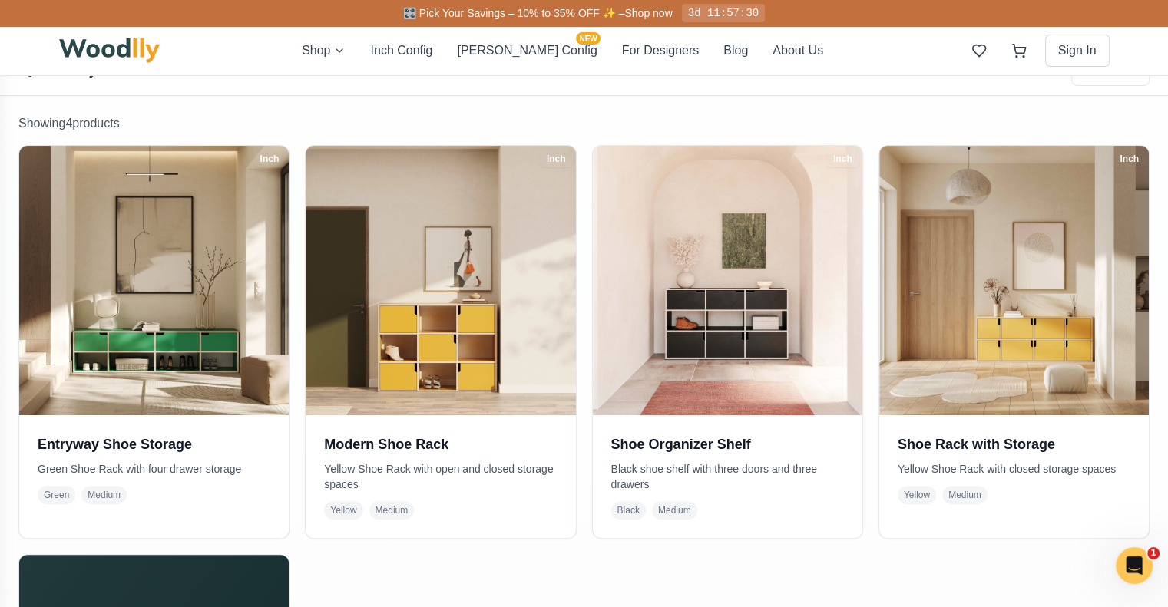
scroll to position [276, 0]
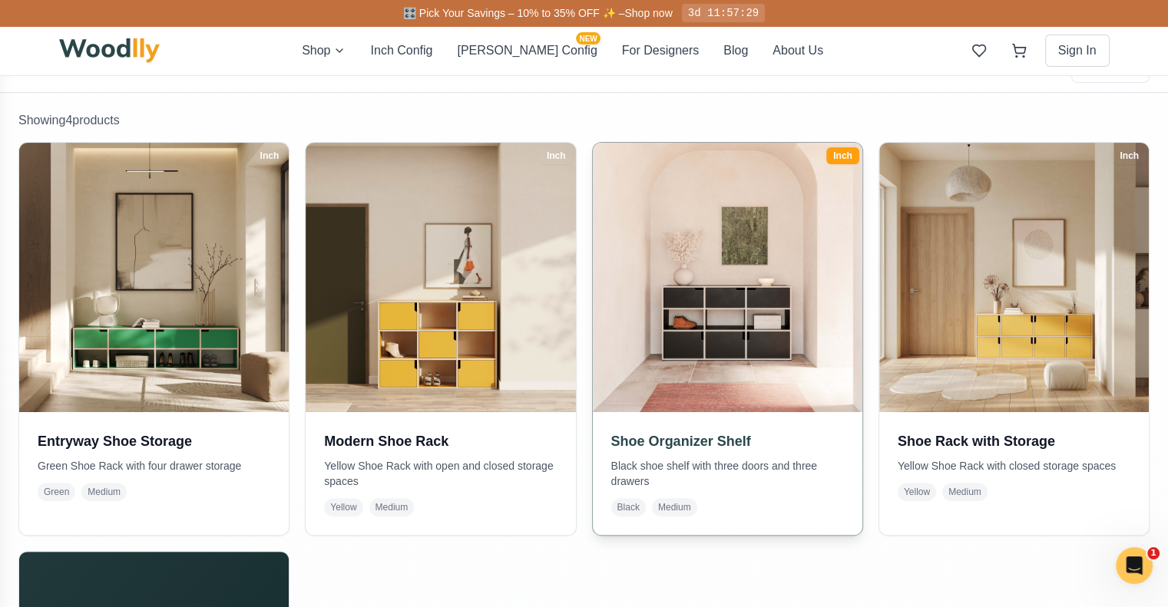
click at [710, 313] on img at bounding box center [727, 277] width 283 height 283
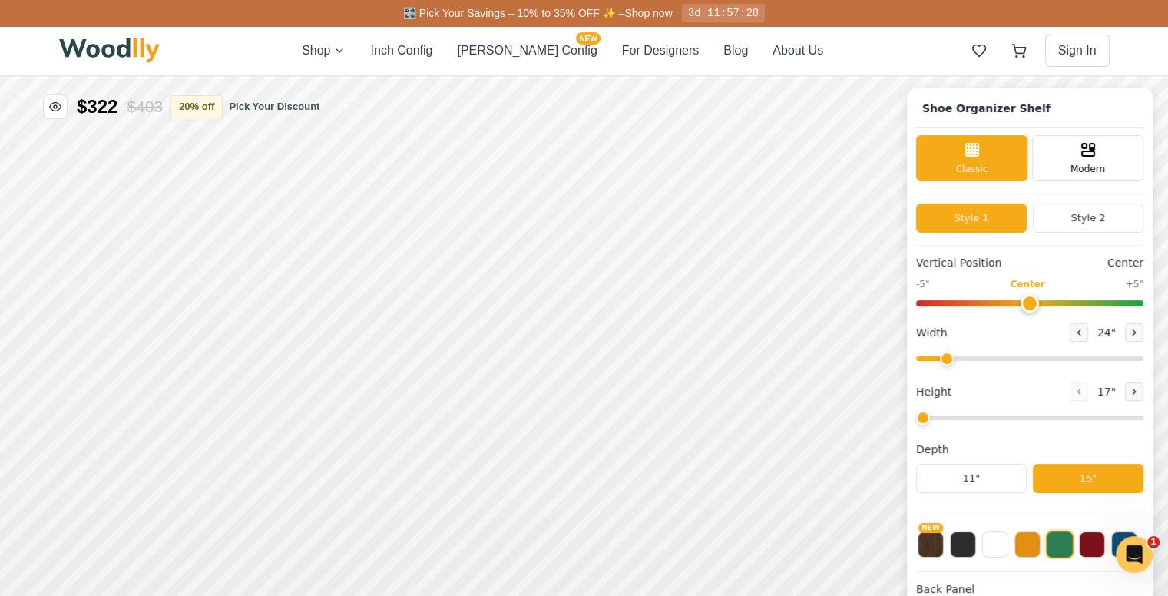
type input "48"
type input "3"
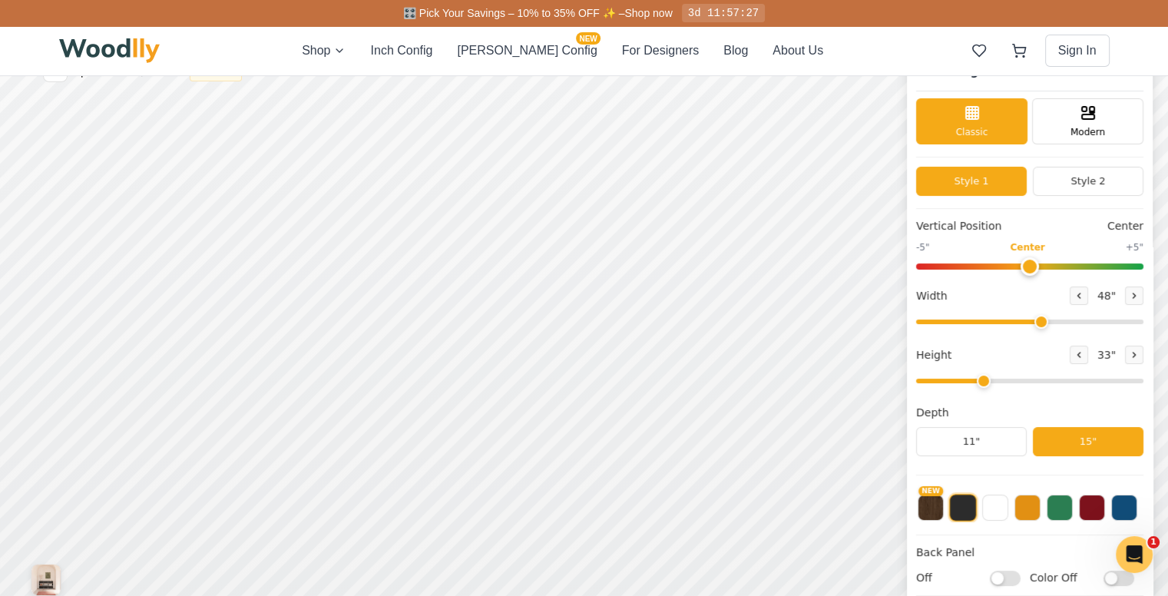
scroll to position [40, 0]
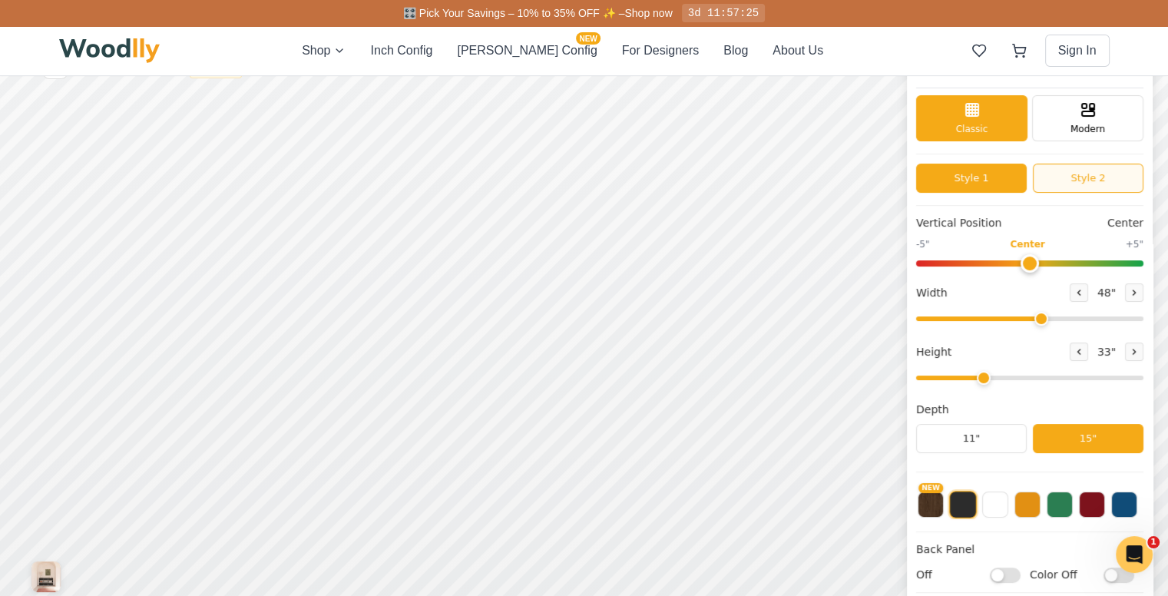
click at [1086, 172] on button "Style 2" at bounding box center [1088, 178] width 111 height 29
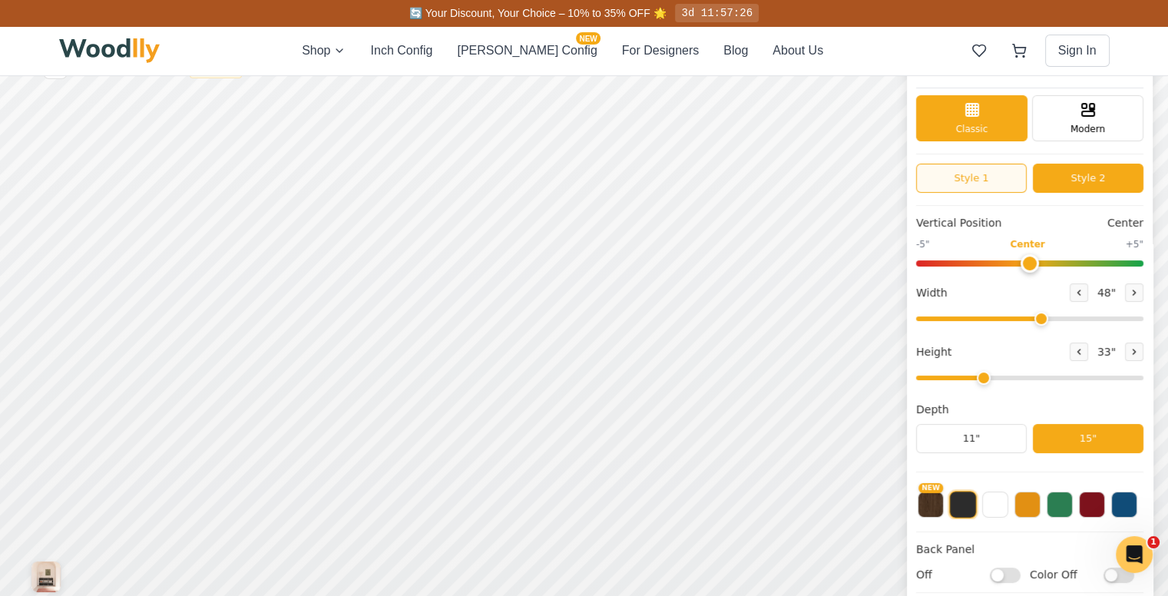
click at [994, 174] on button "Style 1" at bounding box center [971, 178] width 111 height 29
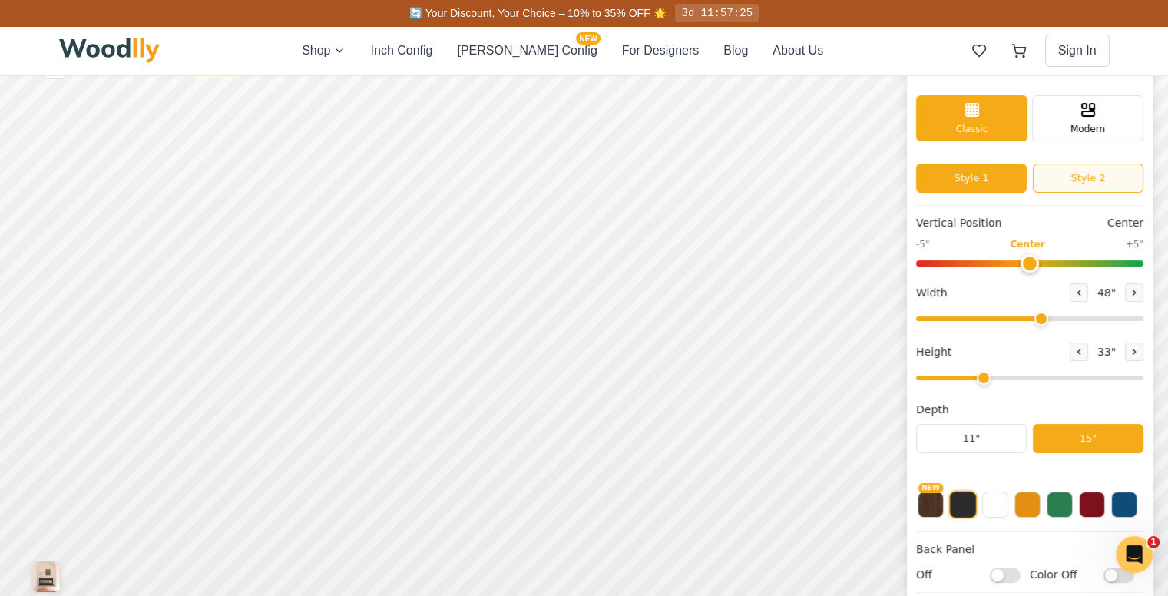
click at [1092, 171] on button "Style 2" at bounding box center [1088, 178] width 111 height 29
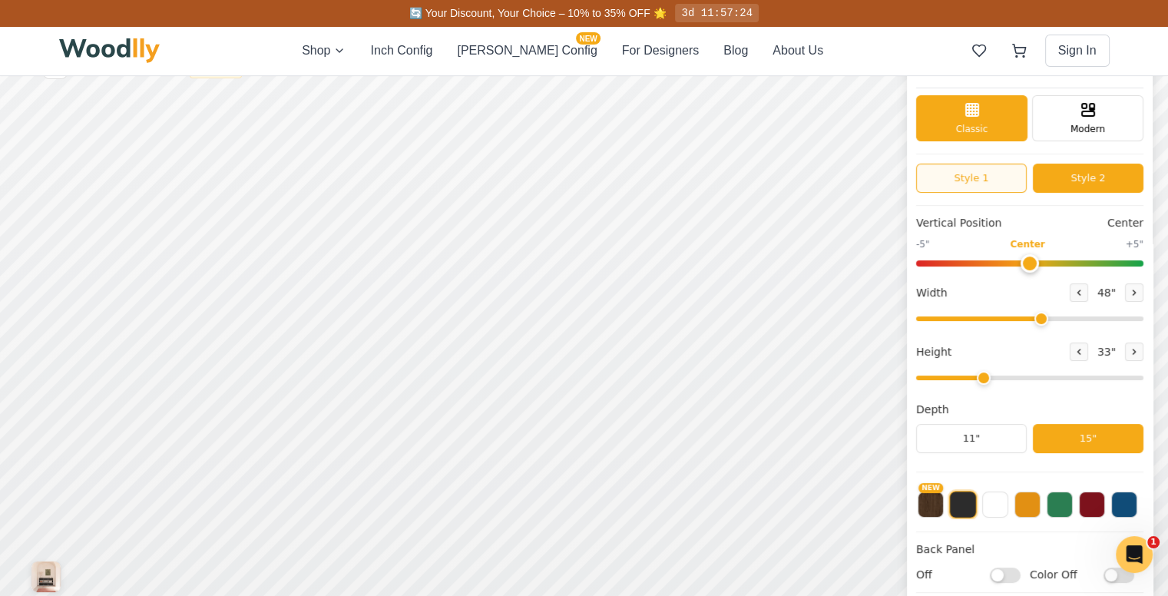
click at [994, 175] on button "Style 1" at bounding box center [971, 178] width 111 height 29
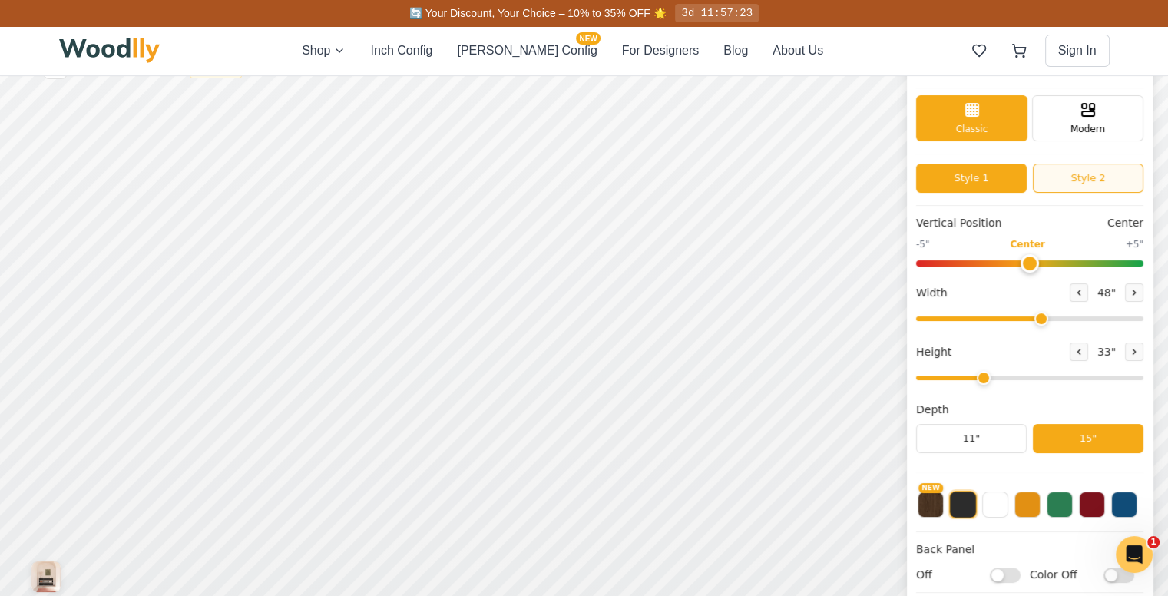
click at [1051, 180] on button "Style 2" at bounding box center [1088, 178] width 111 height 29
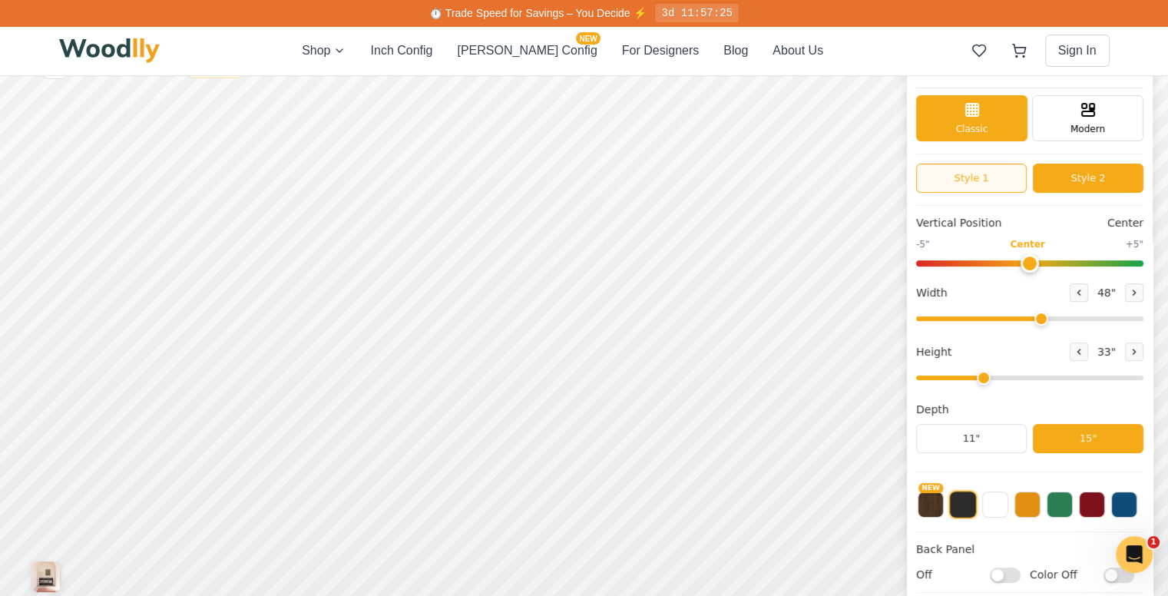
scroll to position [0, 0]
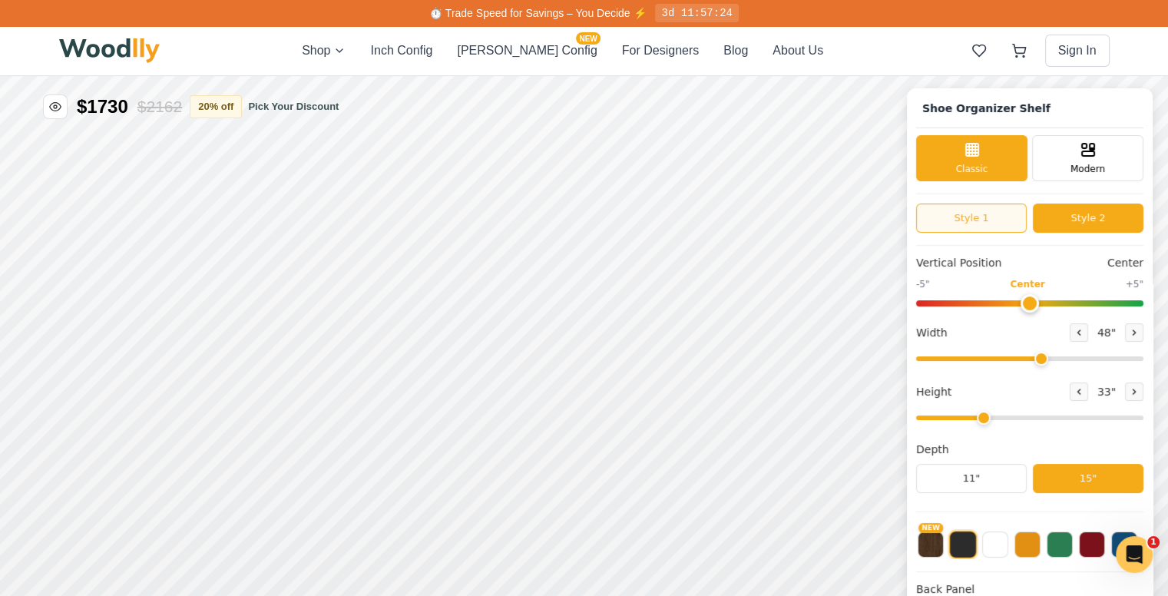
click at [987, 217] on button "Style 1" at bounding box center [971, 217] width 111 height 29
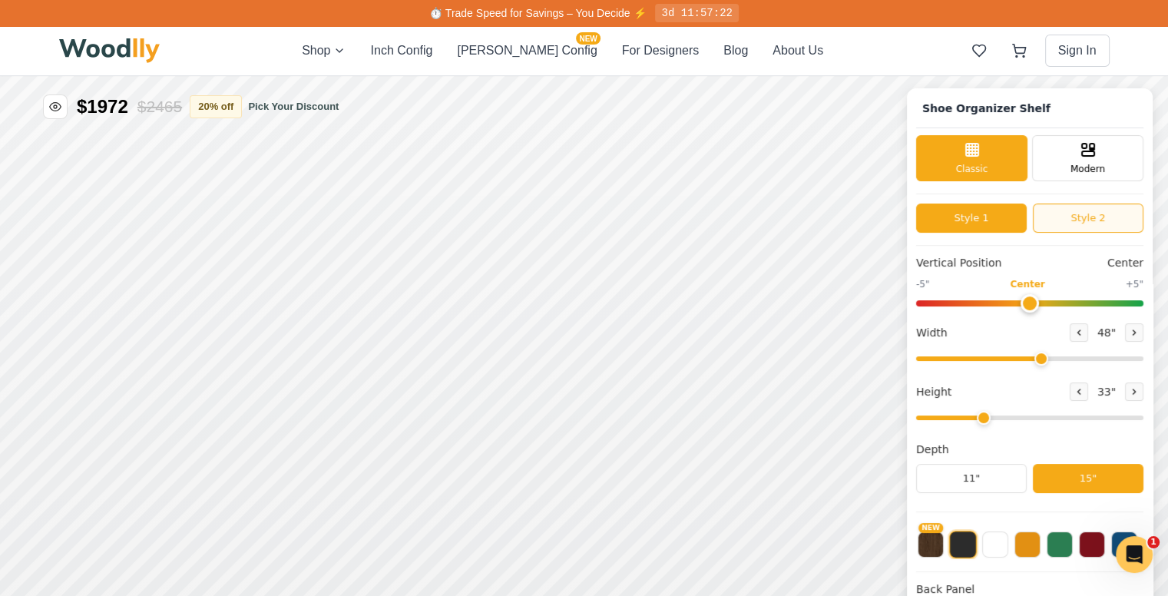
click at [1093, 219] on button "Style 2" at bounding box center [1088, 217] width 111 height 29
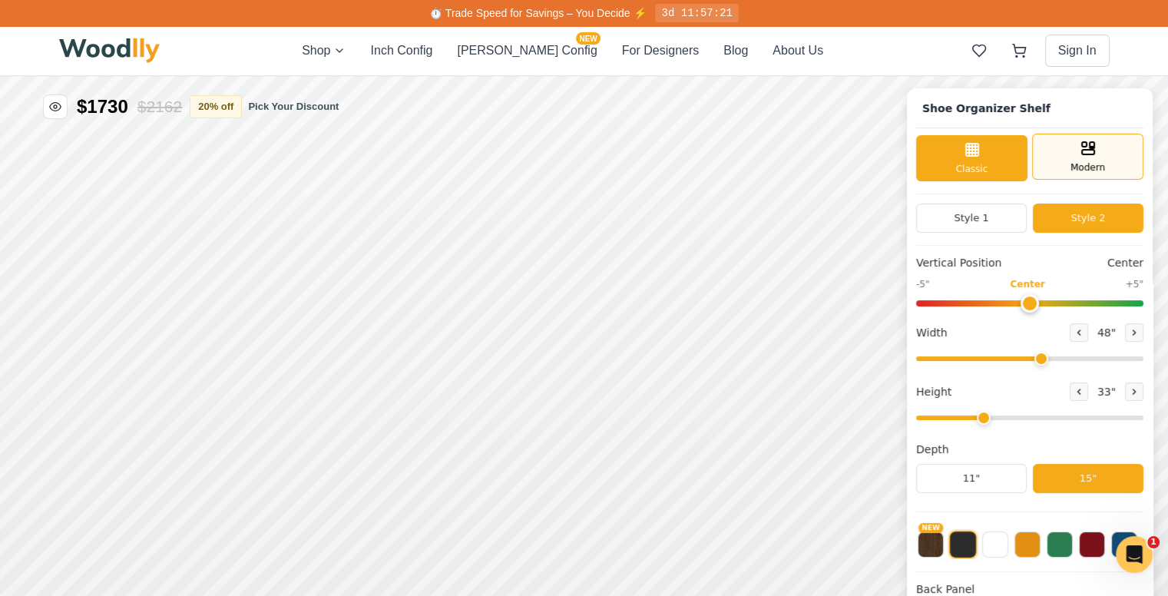
click at [1077, 153] on div "Modern" at bounding box center [1087, 157] width 111 height 46
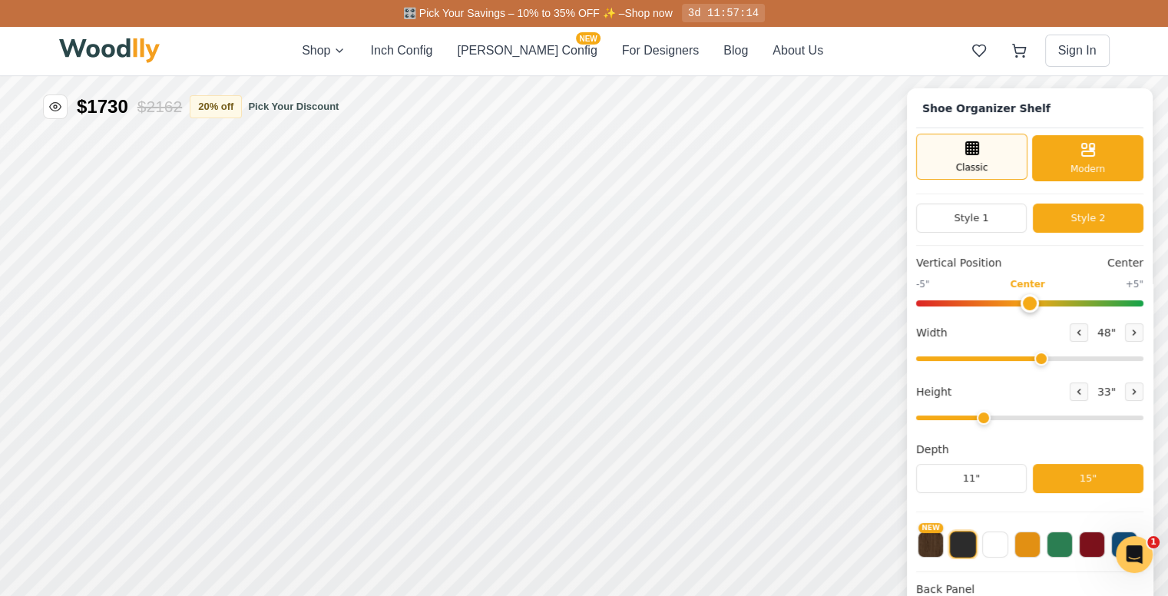
click at [988, 163] on span "Classic" at bounding box center [972, 167] width 32 height 14
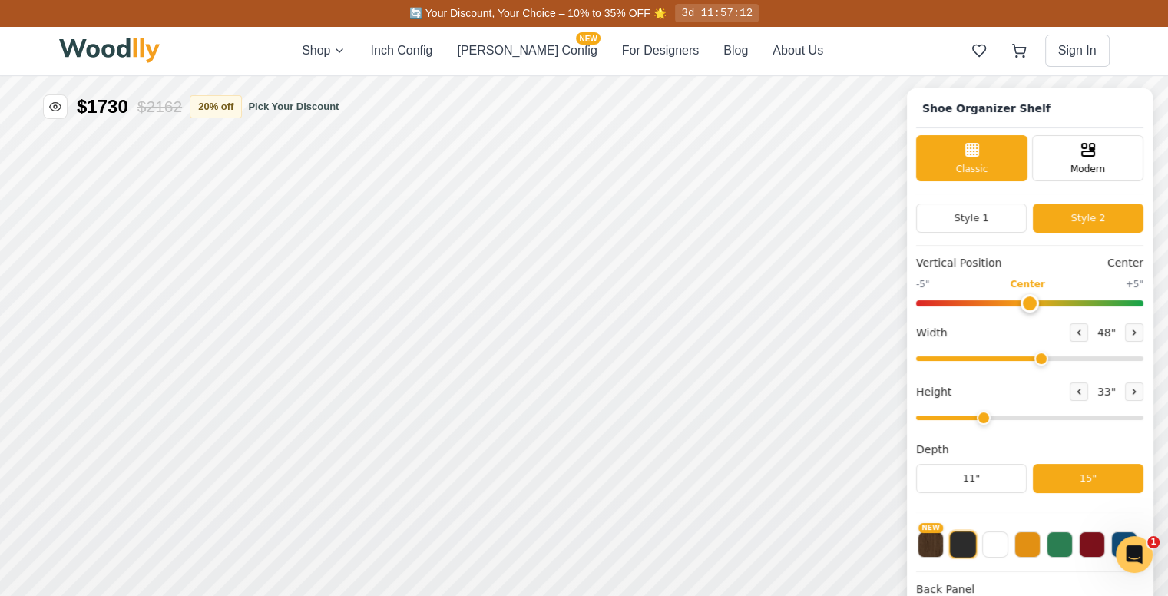
scroll to position [4, 0]
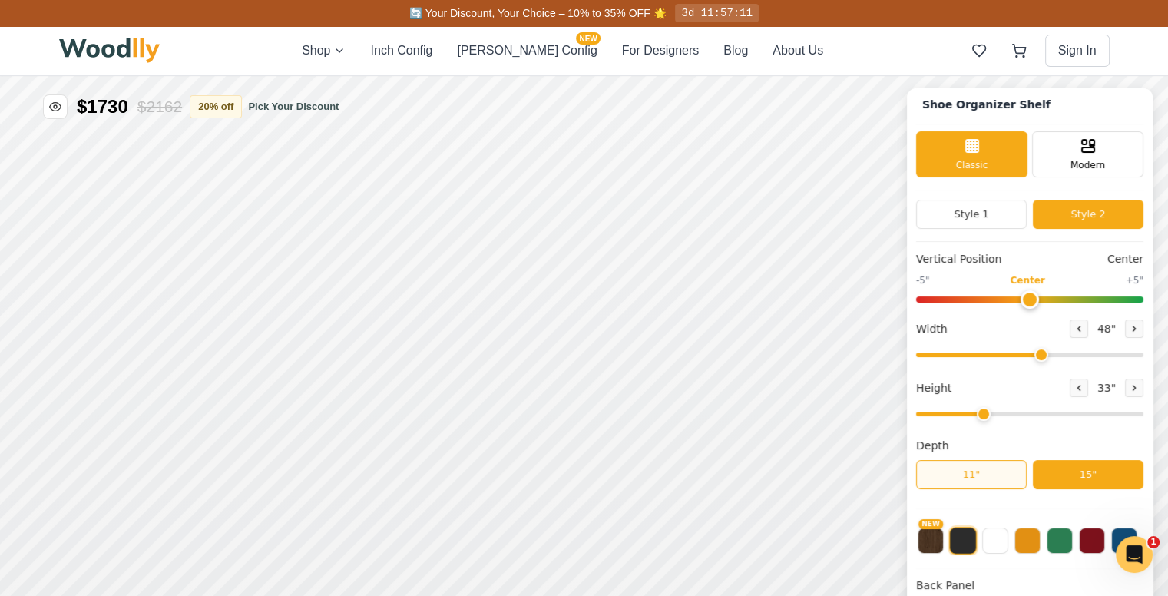
click at [981, 475] on button "11"" at bounding box center [971, 474] width 111 height 29
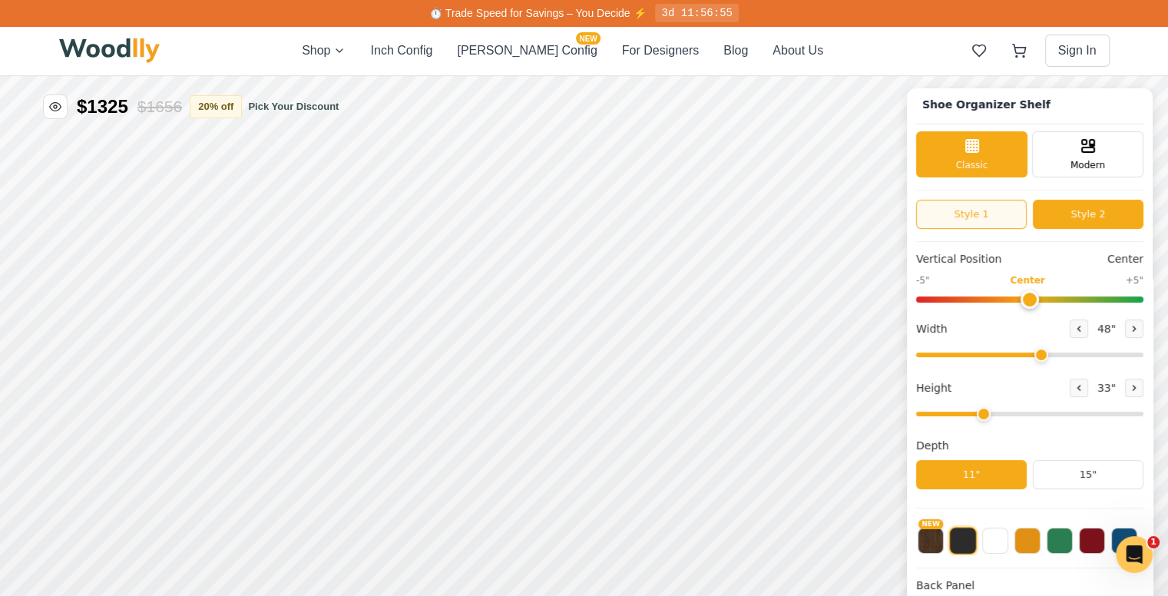
click at [1015, 210] on button "Style 1" at bounding box center [971, 214] width 111 height 29
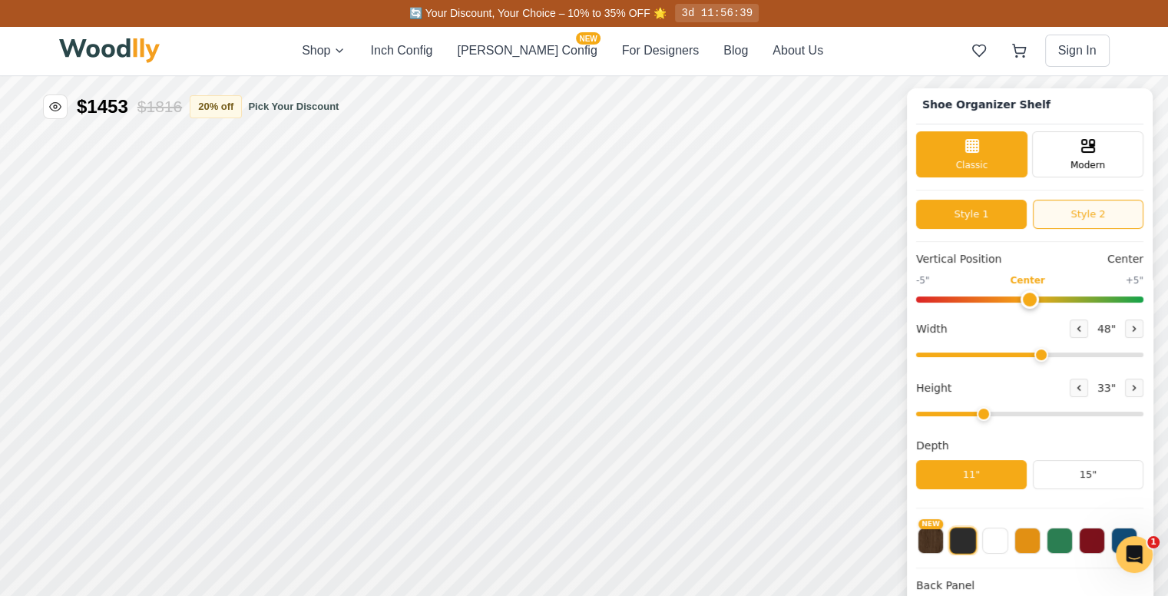
click at [1079, 200] on button "Style 2" at bounding box center [1088, 214] width 111 height 29
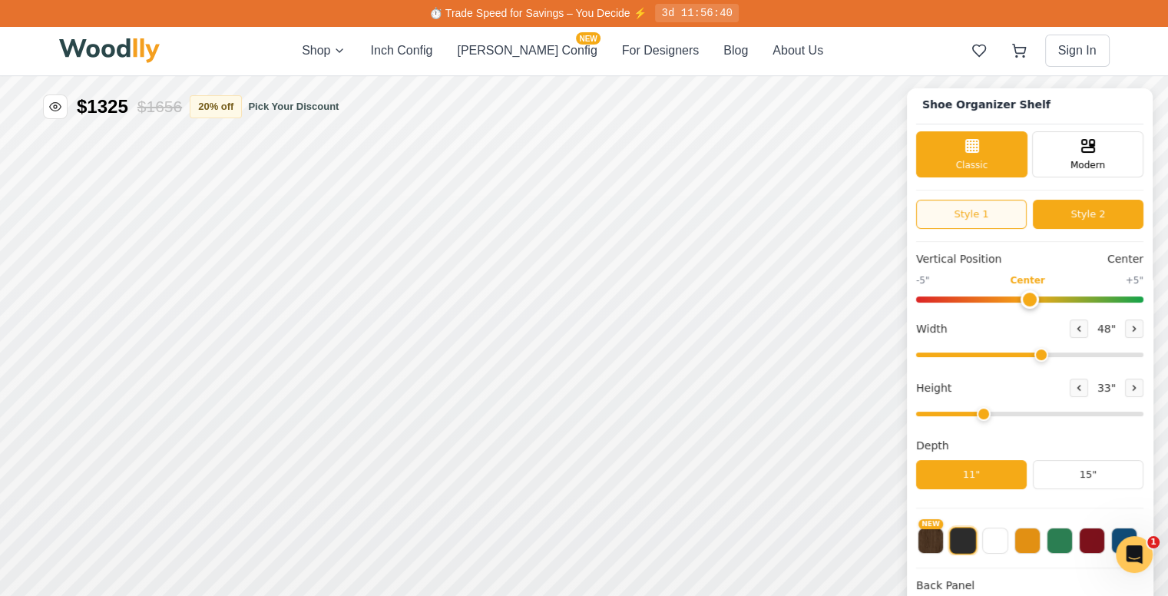
click at [1006, 213] on button "Style 1" at bounding box center [971, 214] width 111 height 29
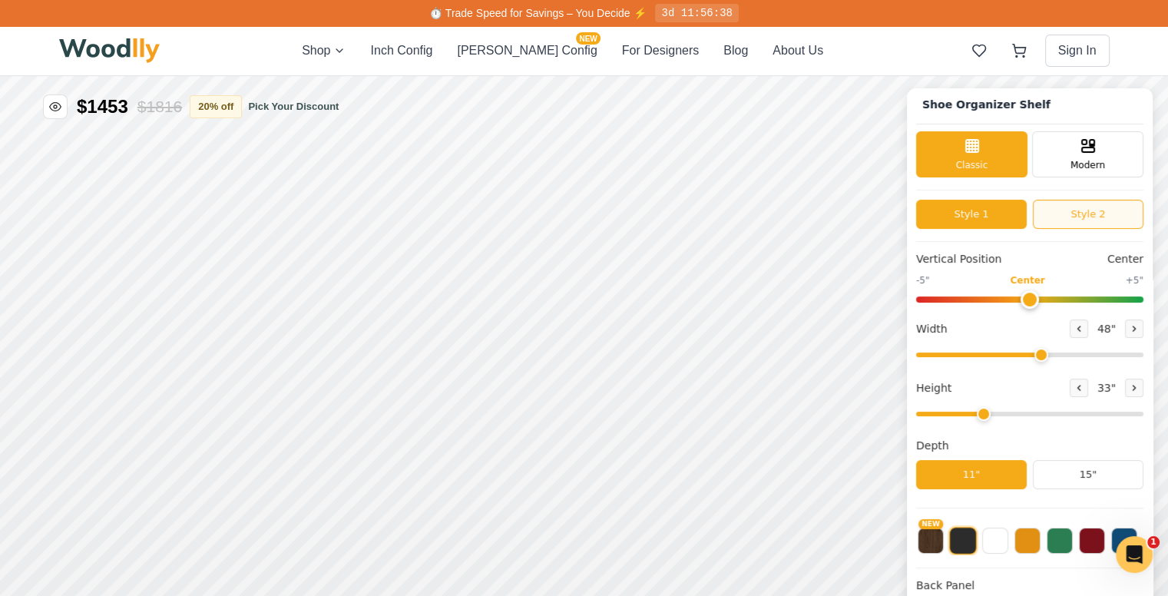
click at [1090, 213] on button "Style 2" at bounding box center [1088, 214] width 111 height 29
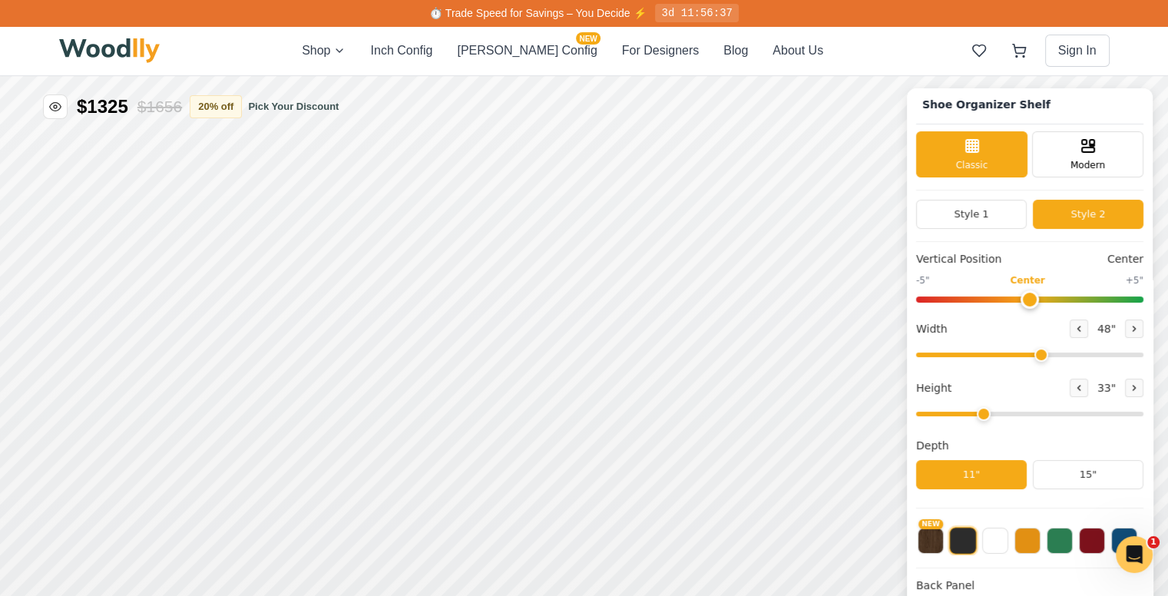
scroll to position [117, 0]
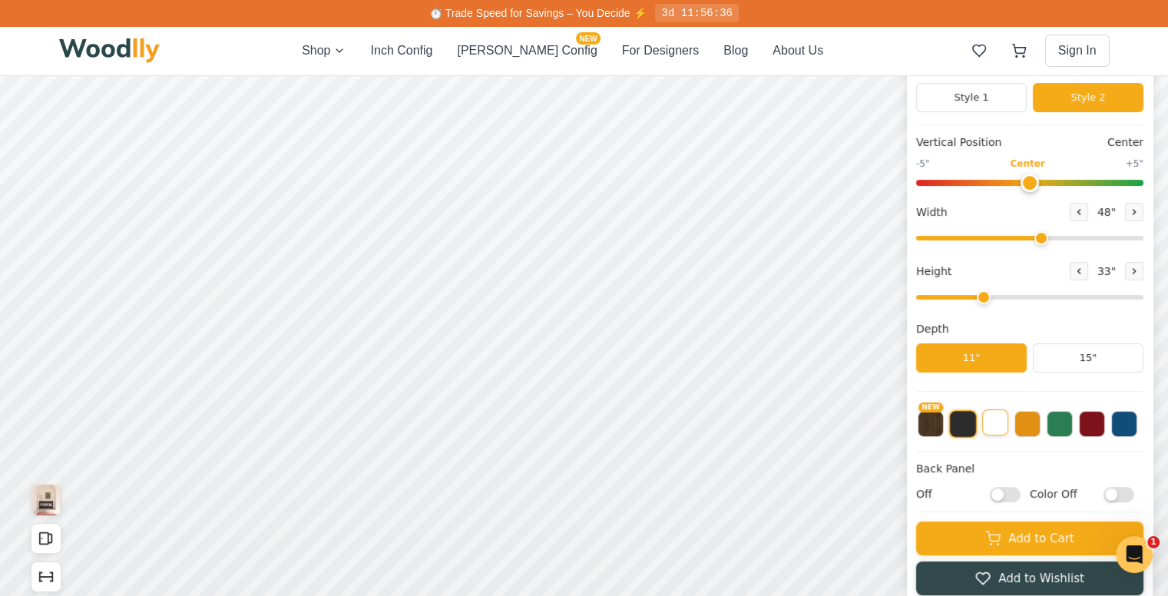
click at [997, 421] on button at bounding box center [995, 422] width 26 height 26
click at [1040, 430] on button at bounding box center [1027, 422] width 26 height 26
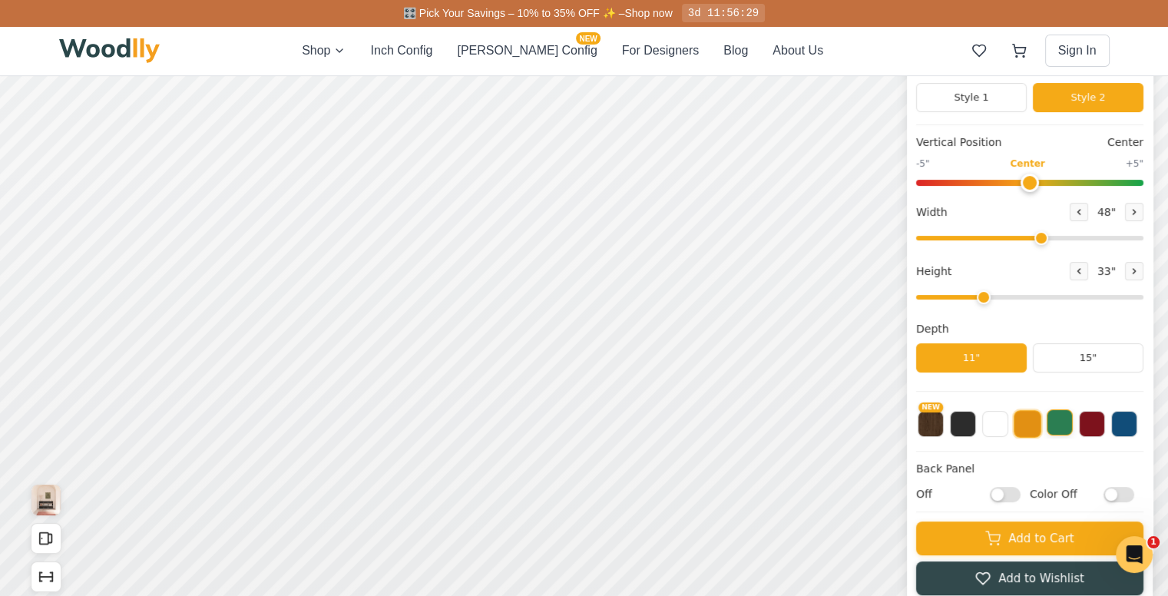
click at [1073, 430] on button at bounding box center [1060, 422] width 26 height 26
click at [961, 420] on button at bounding box center [963, 422] width 26 height 26
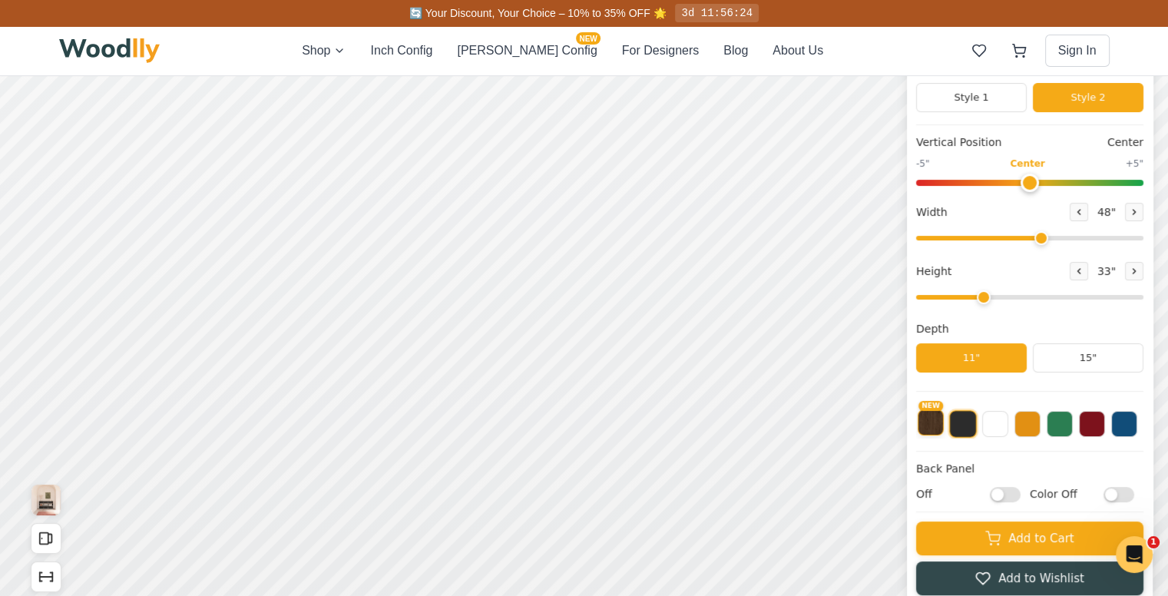
click at [944, 424] on button "NEW" at bounding box center [931, 422] width 26 height 26
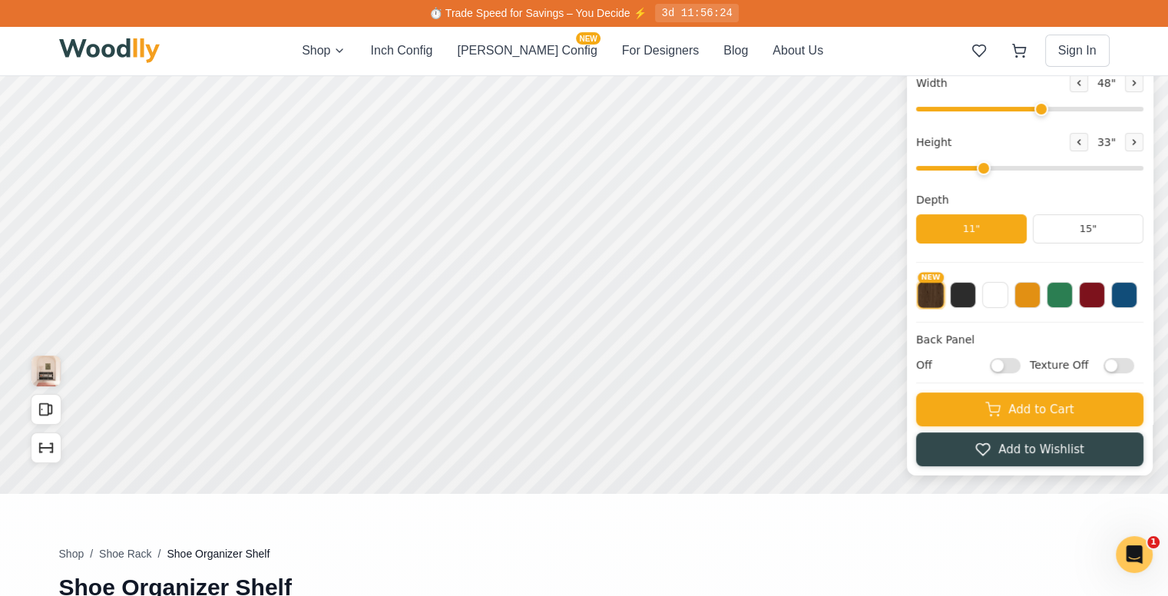
scroll to position [382, 0]
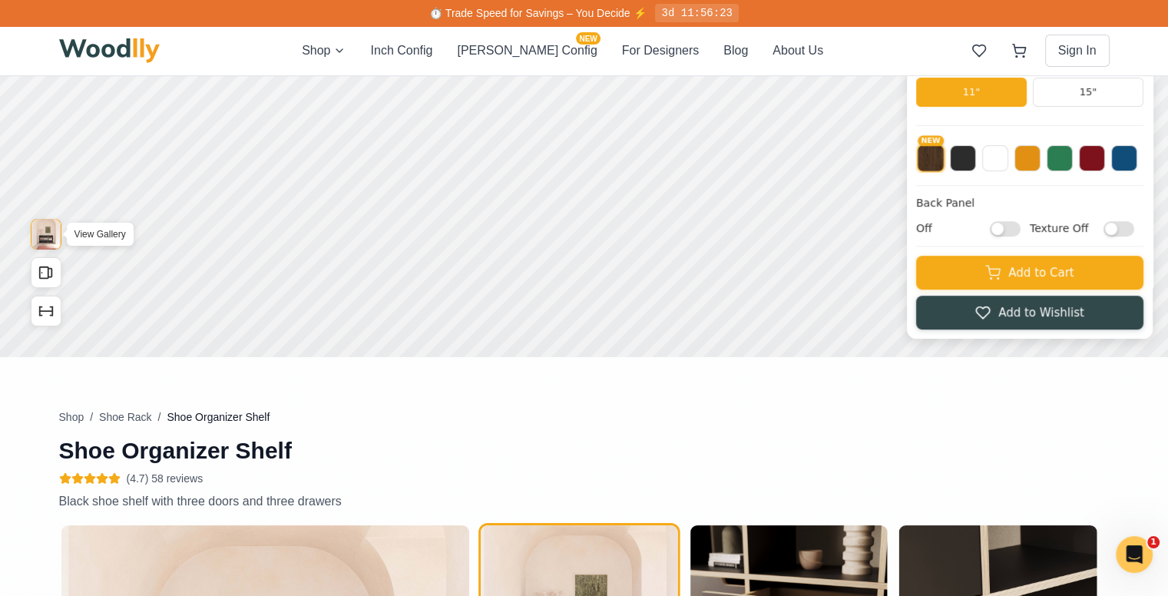
click at [49, 238] on img "View Gallery" at bounding box center [45, 234] width 29 height 31
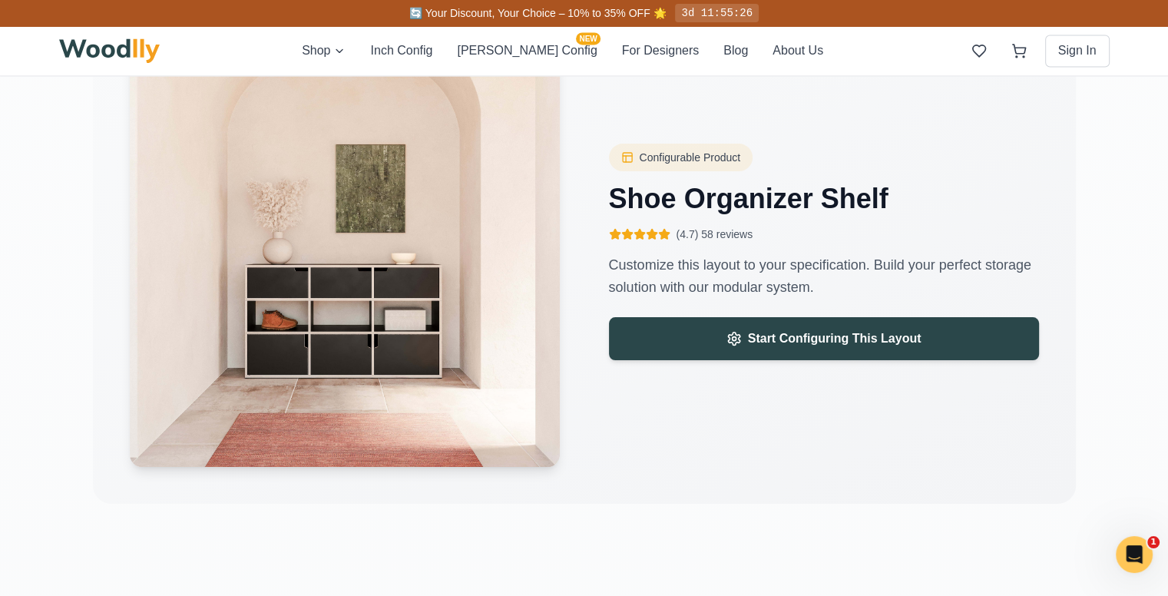
scroll to position [2377, 0]
